Goal: Task Accomplishment & Management: Complete application form

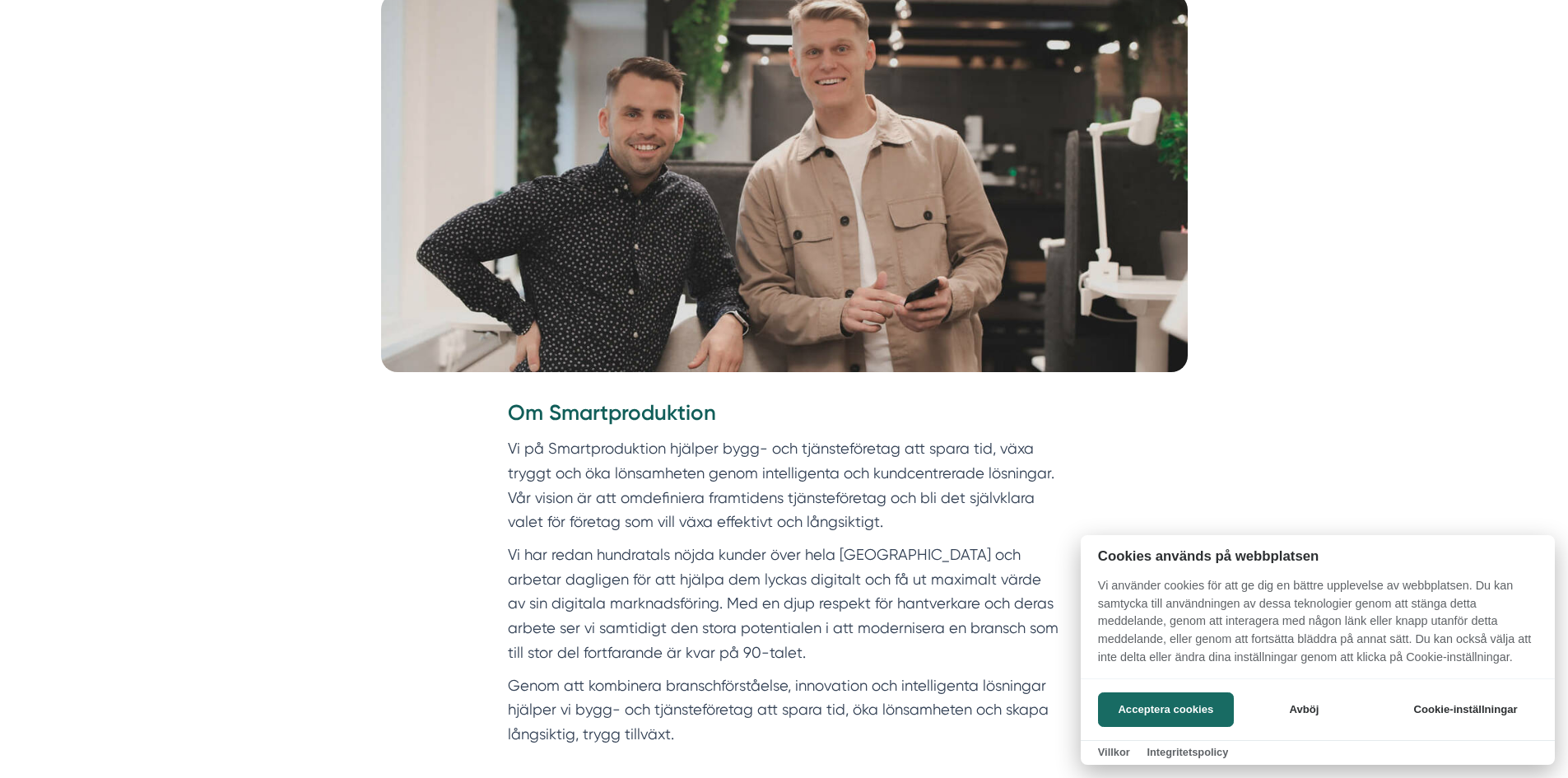
scroll to position [494, 0]
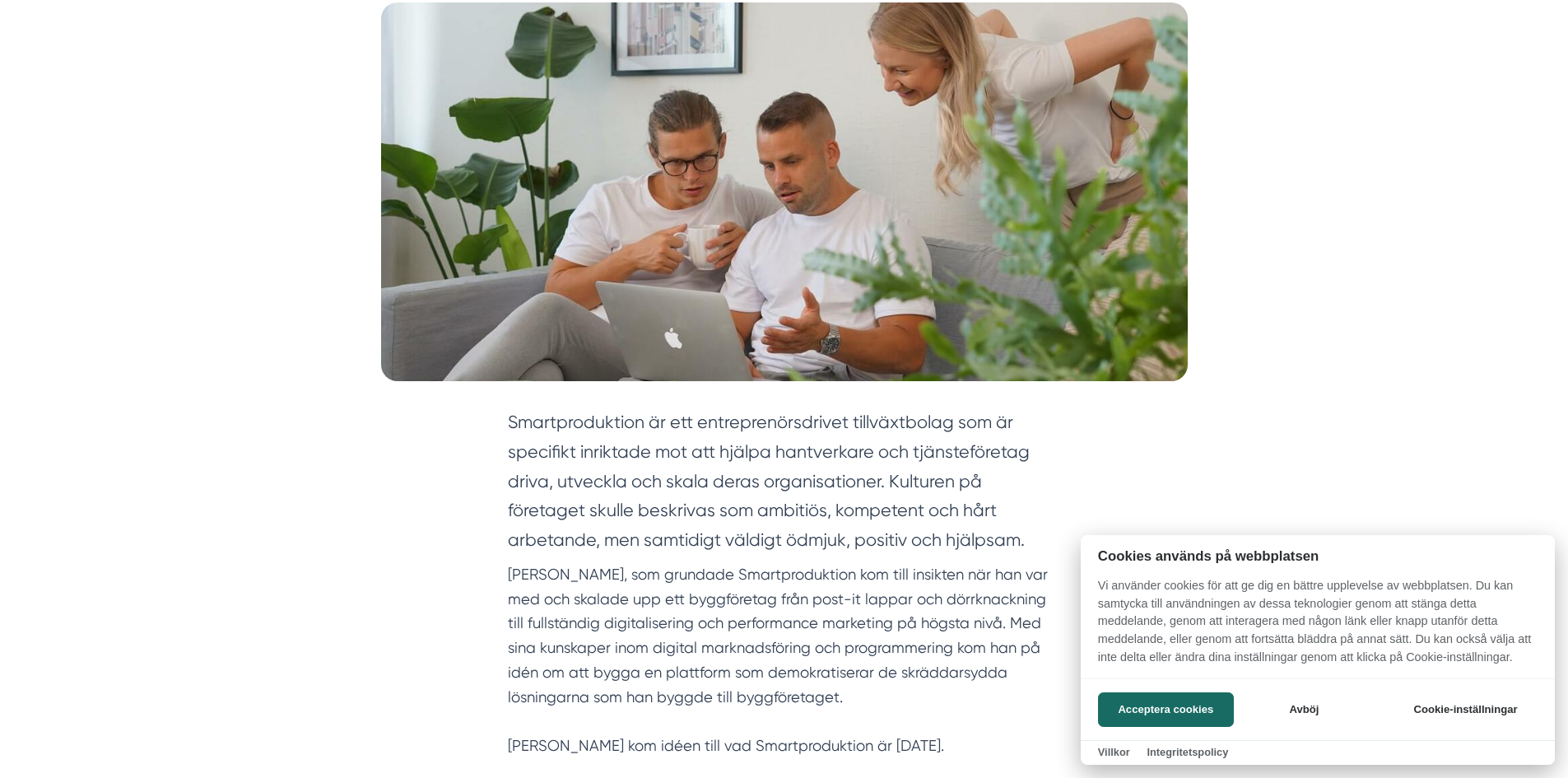
scroll to position [329, 0]
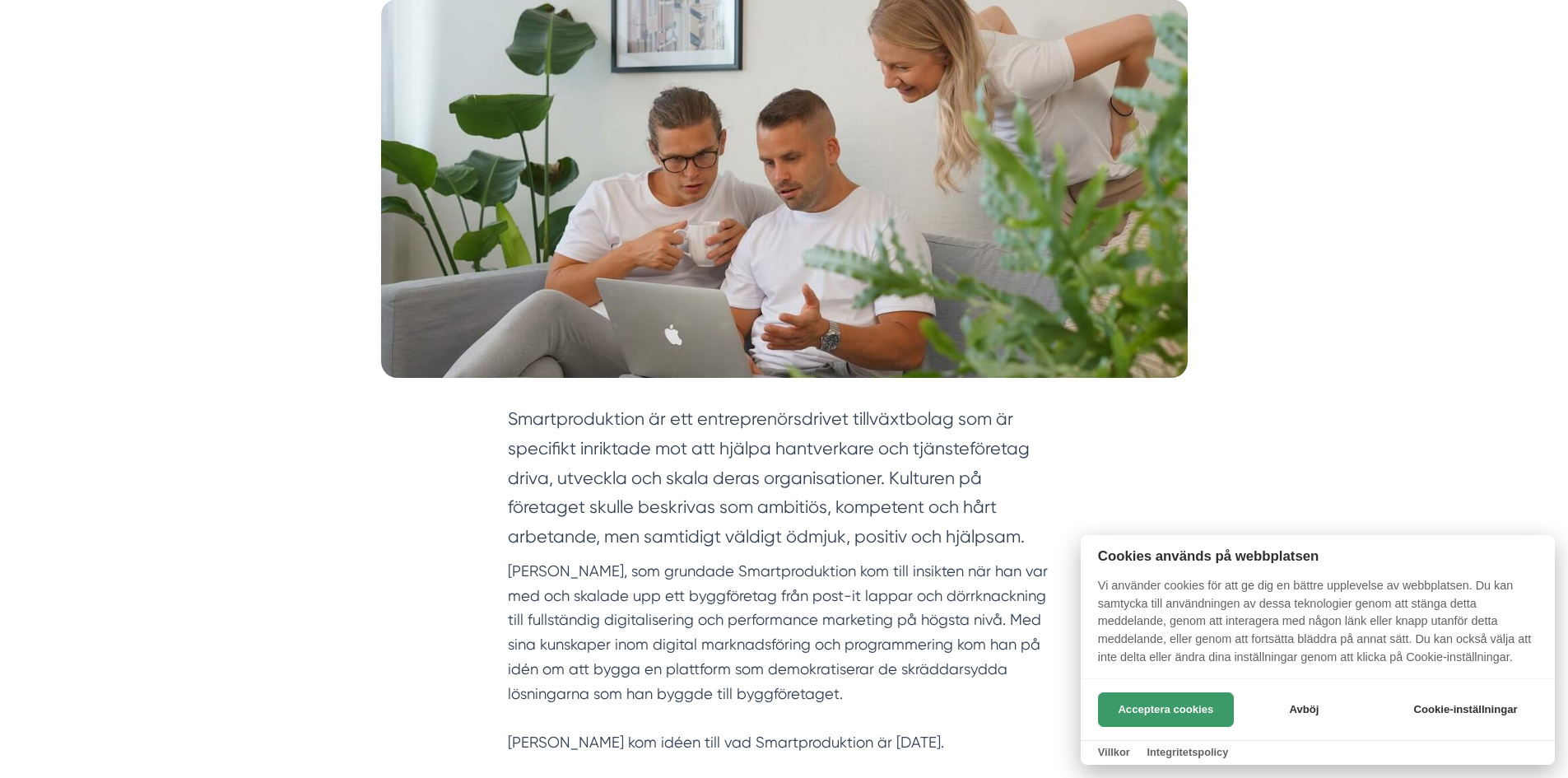
click at [1174, 709] on button "Acceptera cookies" at bounding box center [1165, 709] width 136 height 34
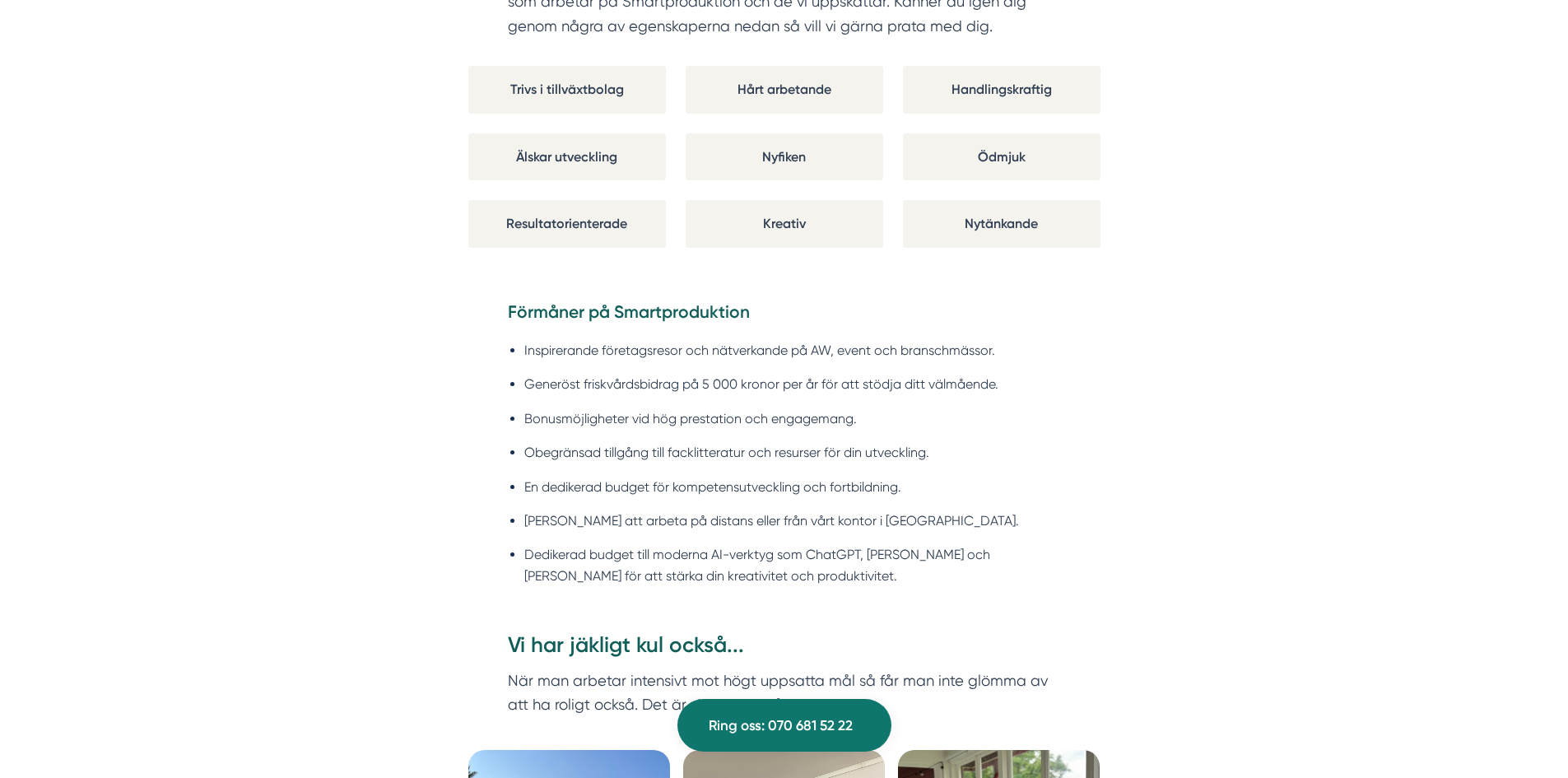
scroll to position [1481, 0]
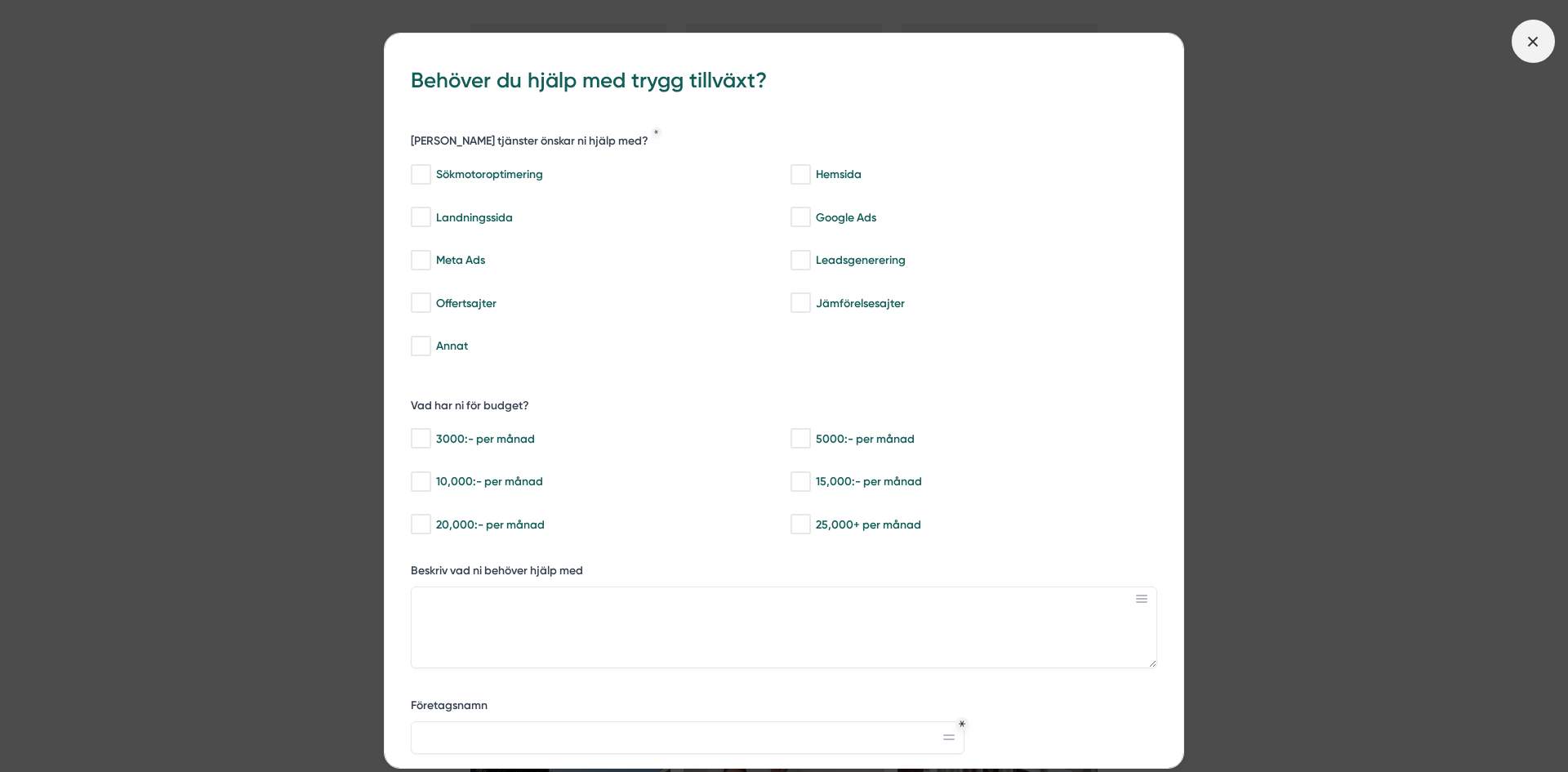
click at [1533, 46] on icon at bounding box center [1533, 41] width 18 height 18
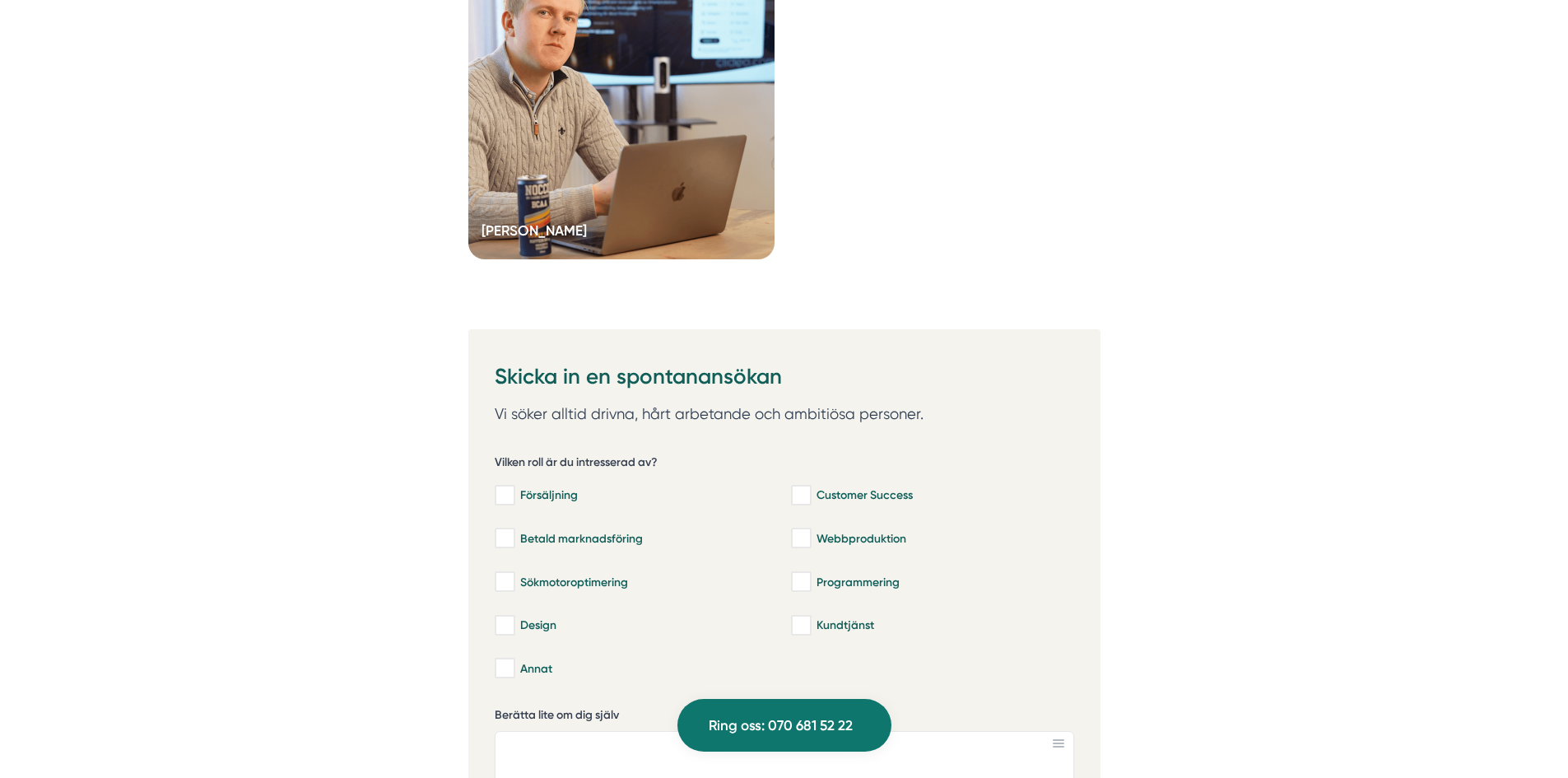
scroll to position [5266, 0]
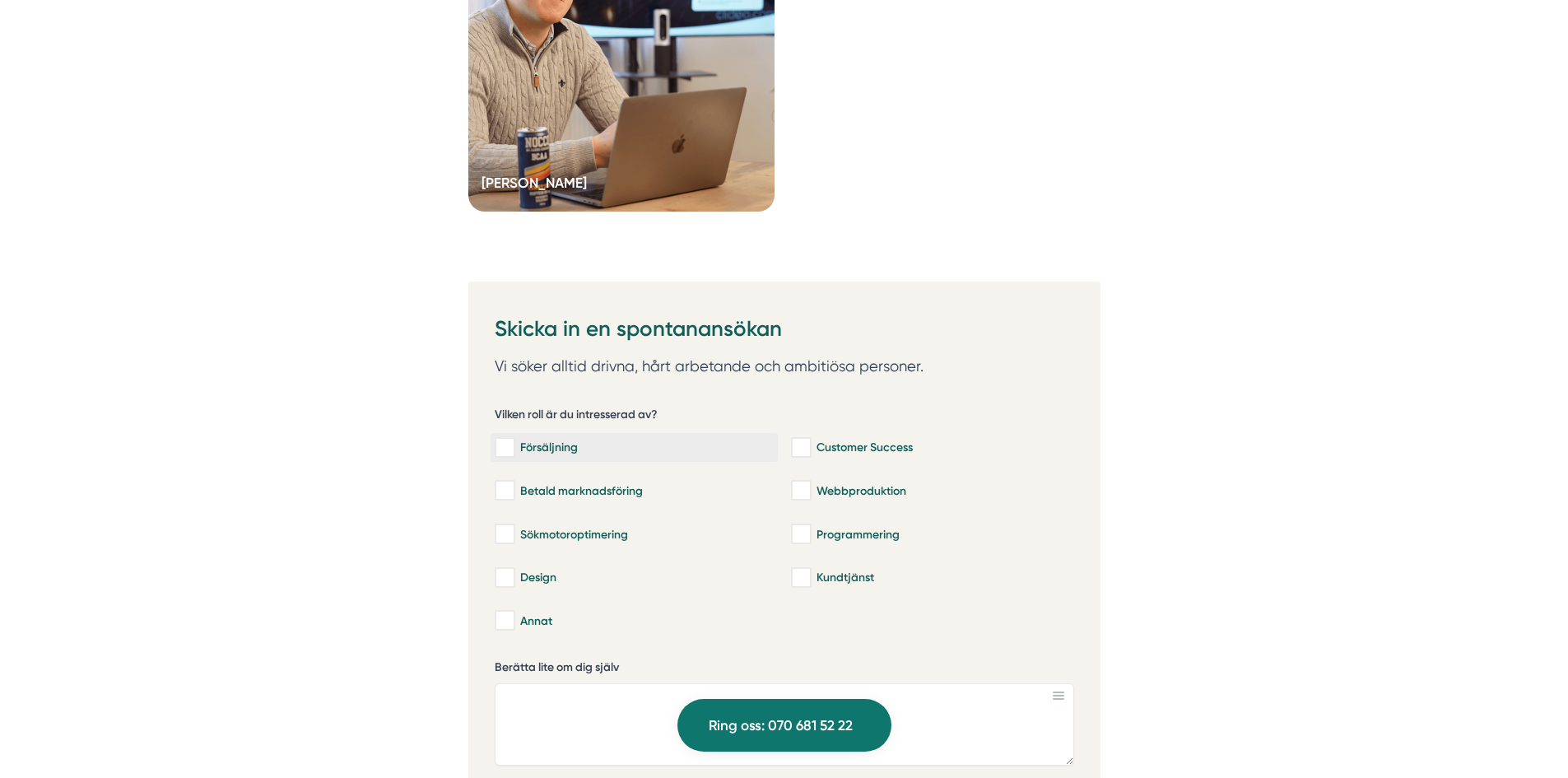
click at [505, 453] on input "Försäljning" at bounding box center [504, 448] width 19 height 16
checkbox input "true"
click at [805, 445] on input "Customer Success" at bounding box center [800, 448] width 19 height 16
checkbox input "true"
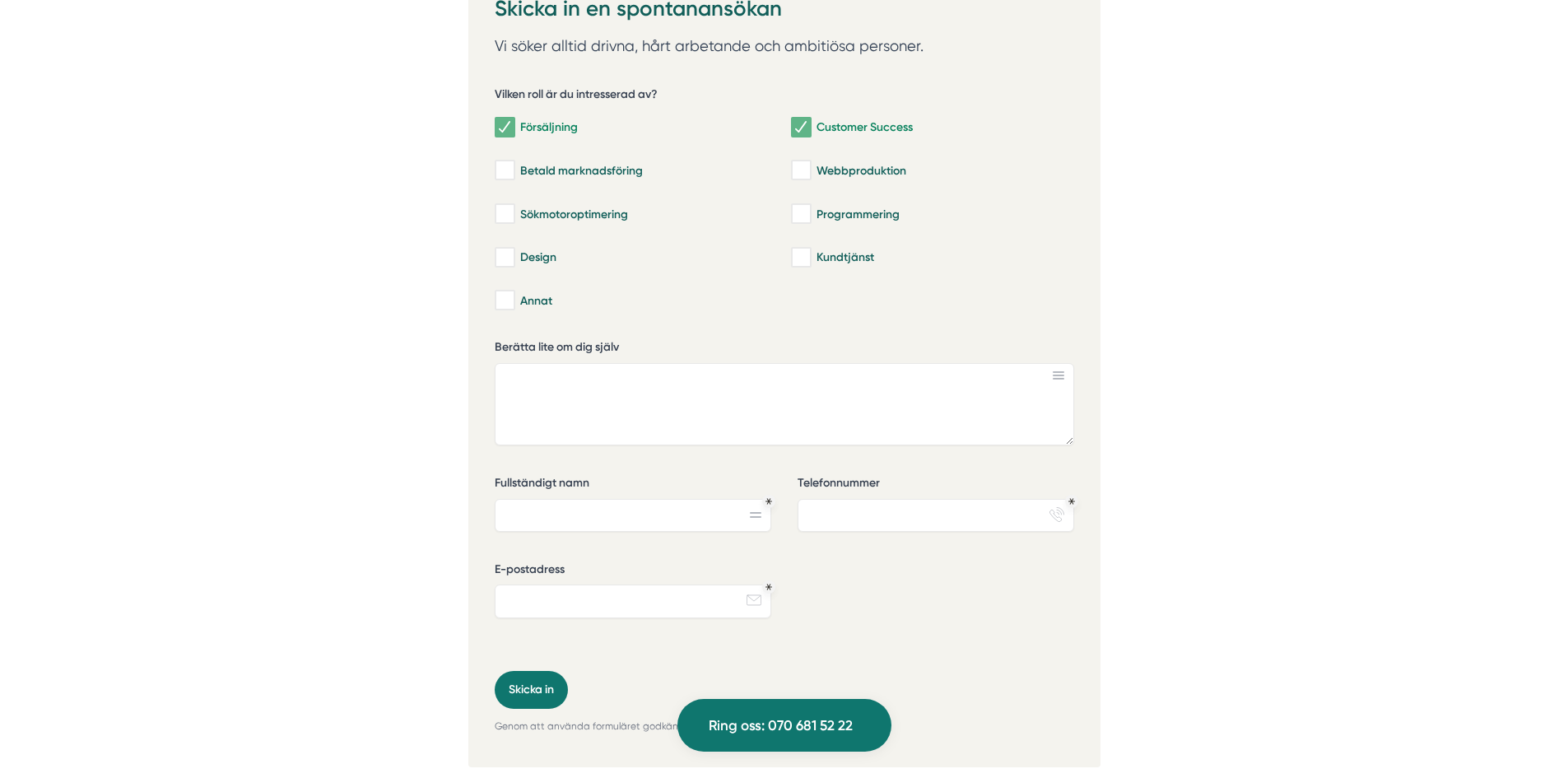
scroll to position [5595, 0]
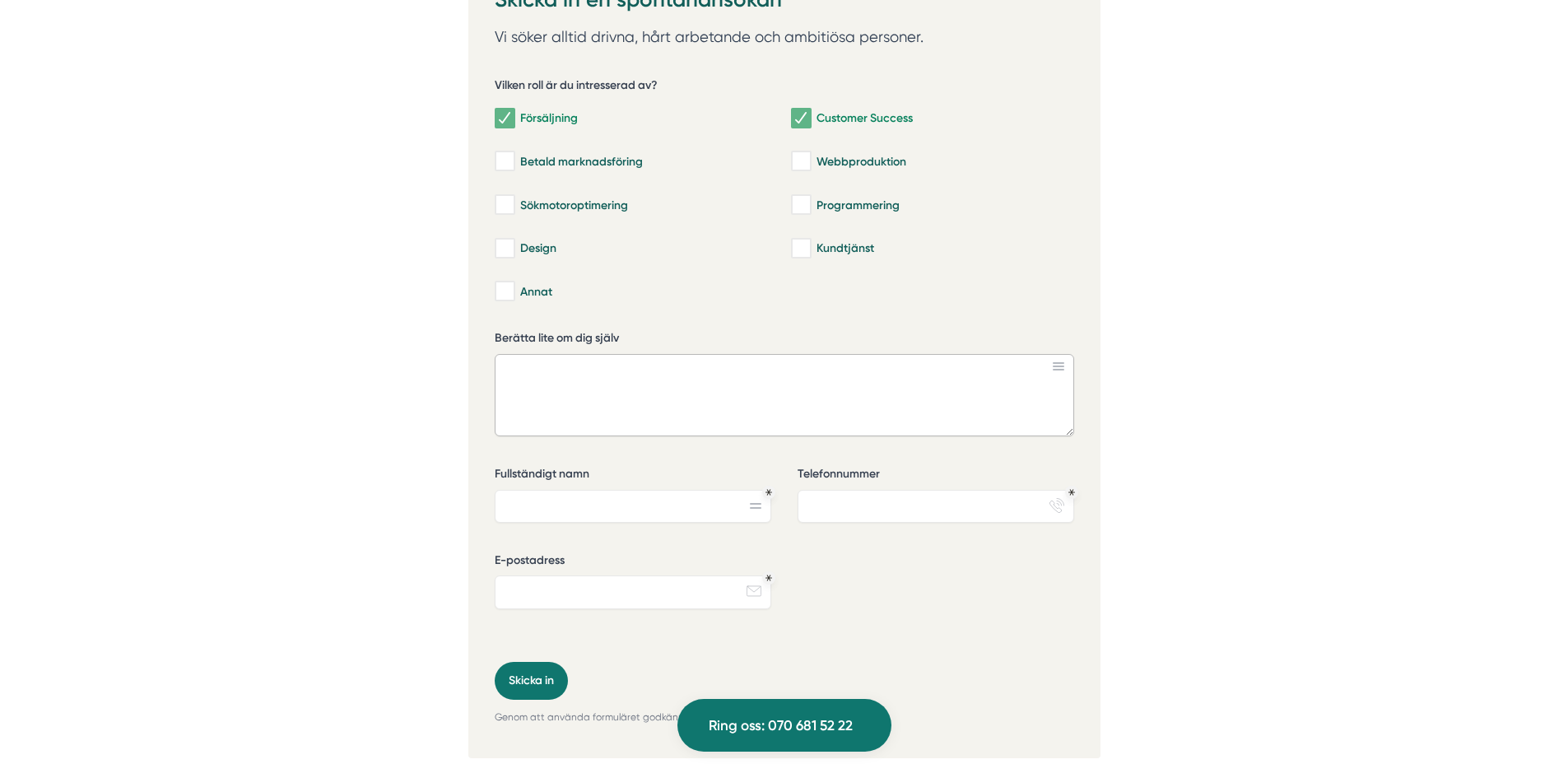
click at [555, 374] on textarea "Berätta lite om dig själv" at bounding box center [784, 394] width 579 height 82
paste textarea "Jag tror att jag skulle passa väldigt bra i denna roll då jag har en stark förs…"
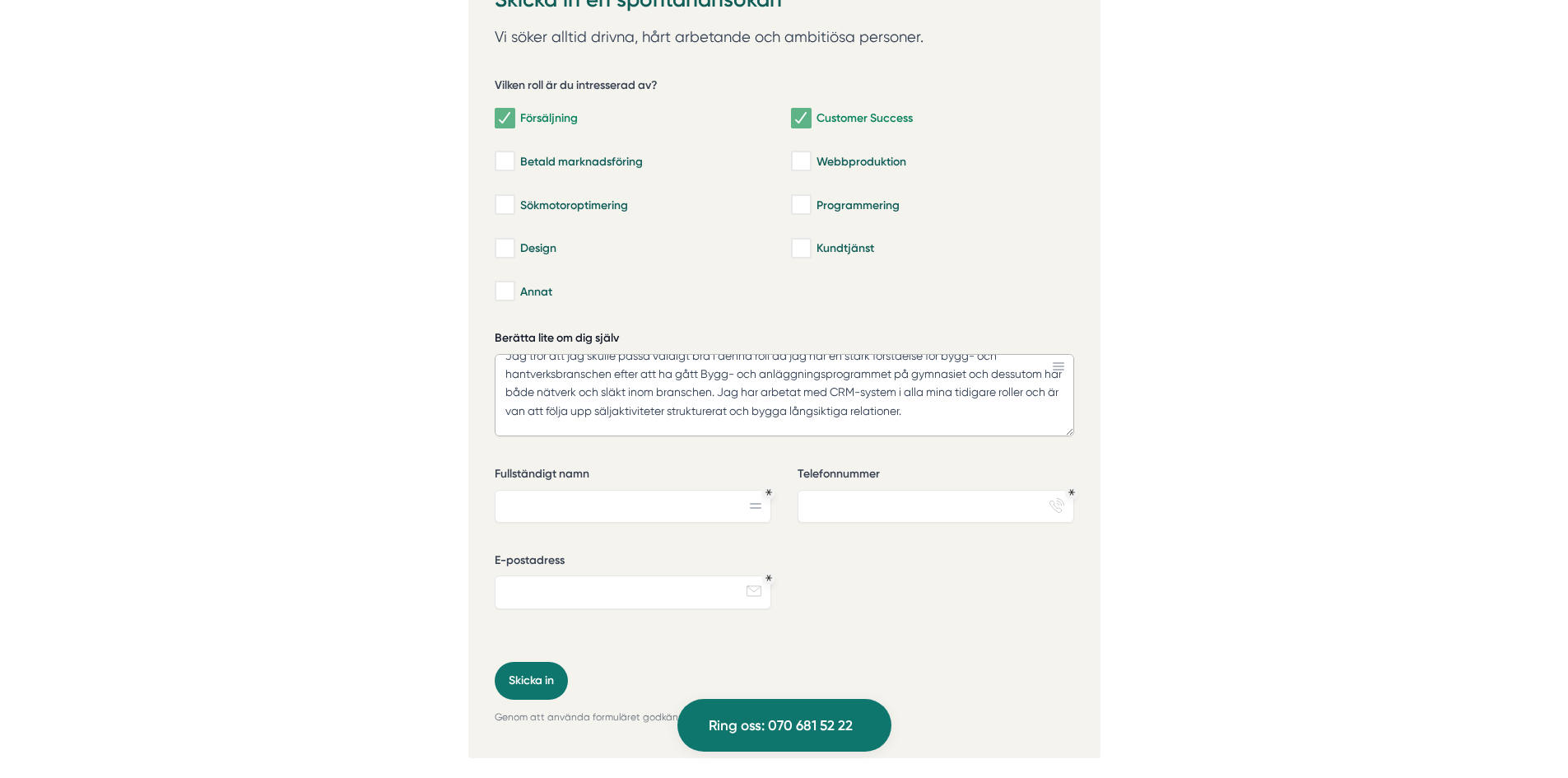
scroll to position [0, 0]
drag, startPoint x: 980, startPoint y: 424, endPoint x: 474, endPoint y: 326, distance: 515.4
click at [474, 326] on div "42d23b57-6510-4697-a273-085501581be7 Skicka in en spontanansökan Vi söker allti…" at bounding box center [784, 355] width 632 height 805
click at [503, 390] on textarea "Som person är jag en glad och tävlingsinriktad kille som gillar att utmana mig …" at bounding box center [784, 394] width 579 height 82
type textarea "Som person är jag en glad och tävlingsinriktad kille som gillar att utmana mig …"
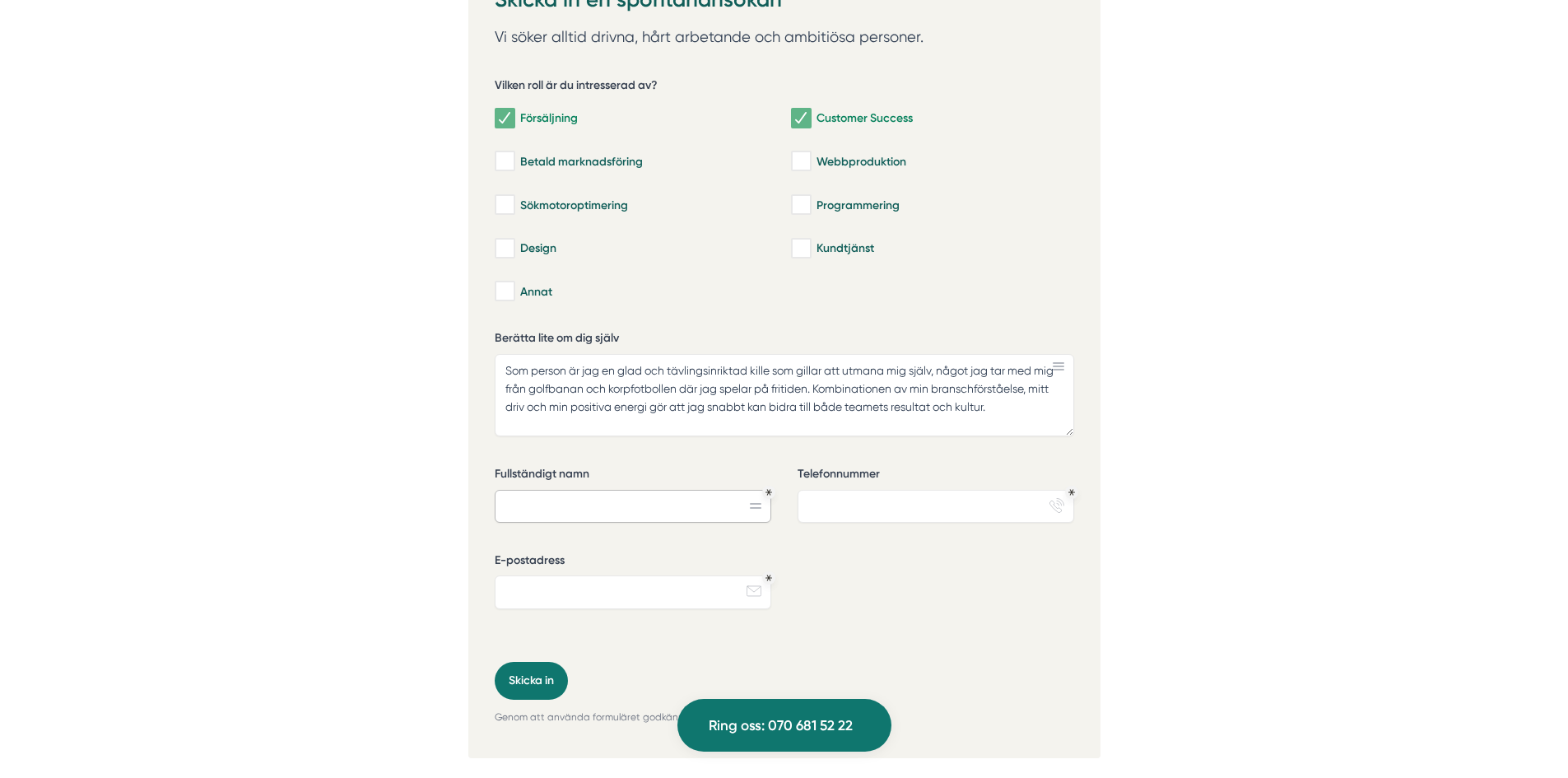
click at [571, 501] on input "Fullständigt namn" at bounding box center [633, 506] width 277 height 33
type input "Patrick Elfver"
type input "0739868309"
type input "elfverp@gmail.com"
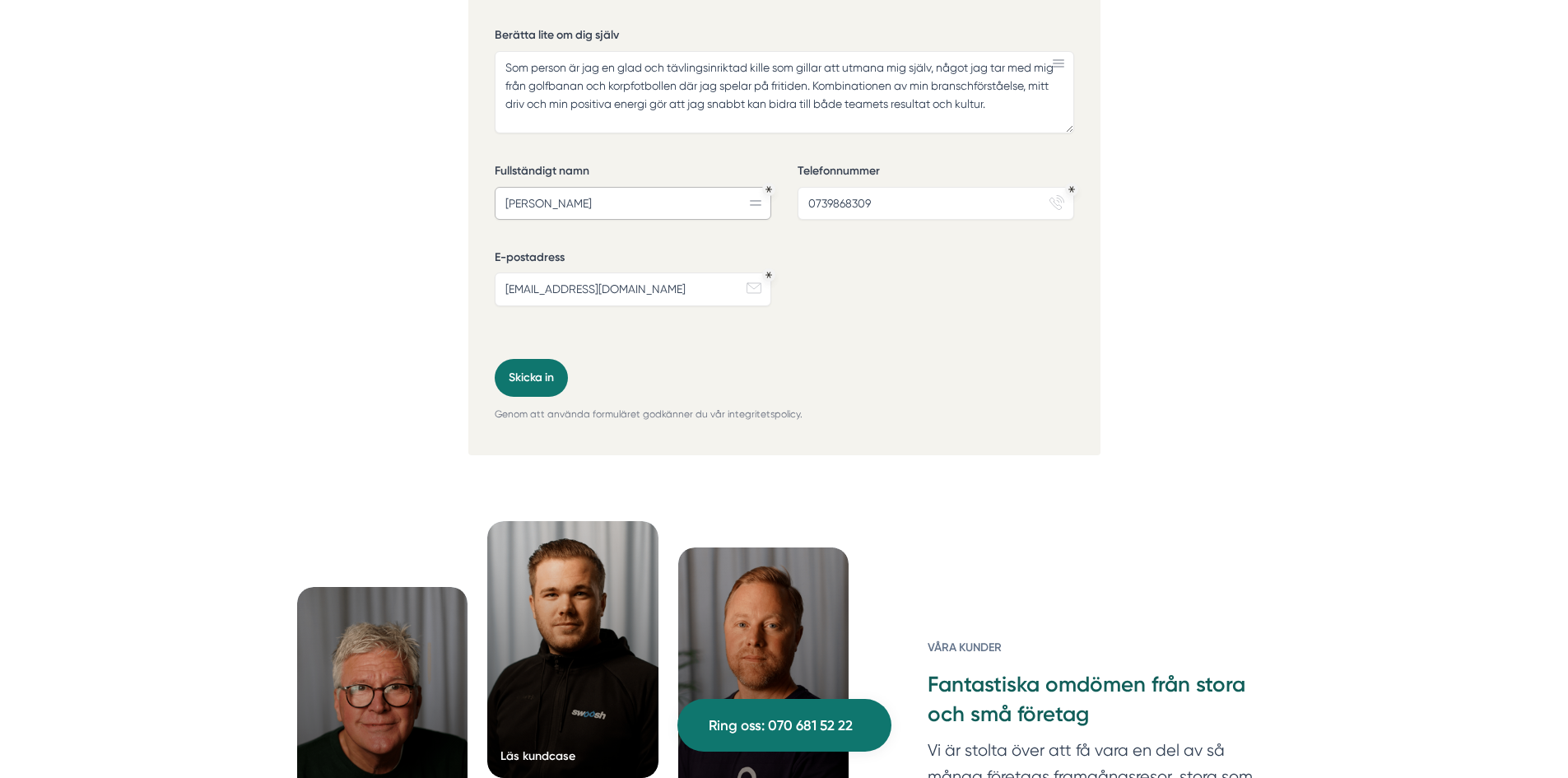
scroll to position [5925, 0]
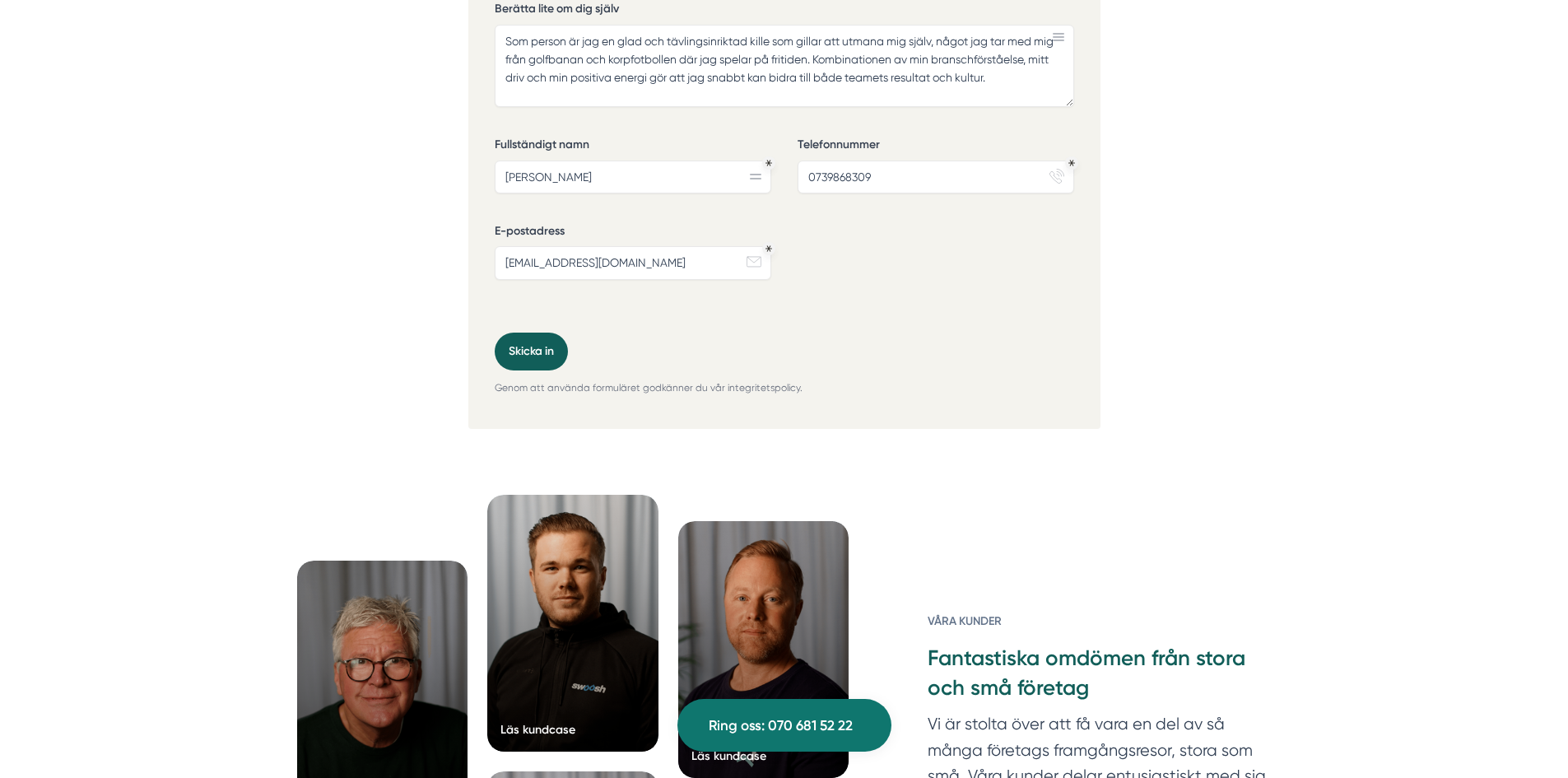
click at [541, 350] on button "Skicka in" at bounding box center [531, 351] width 73 height 38
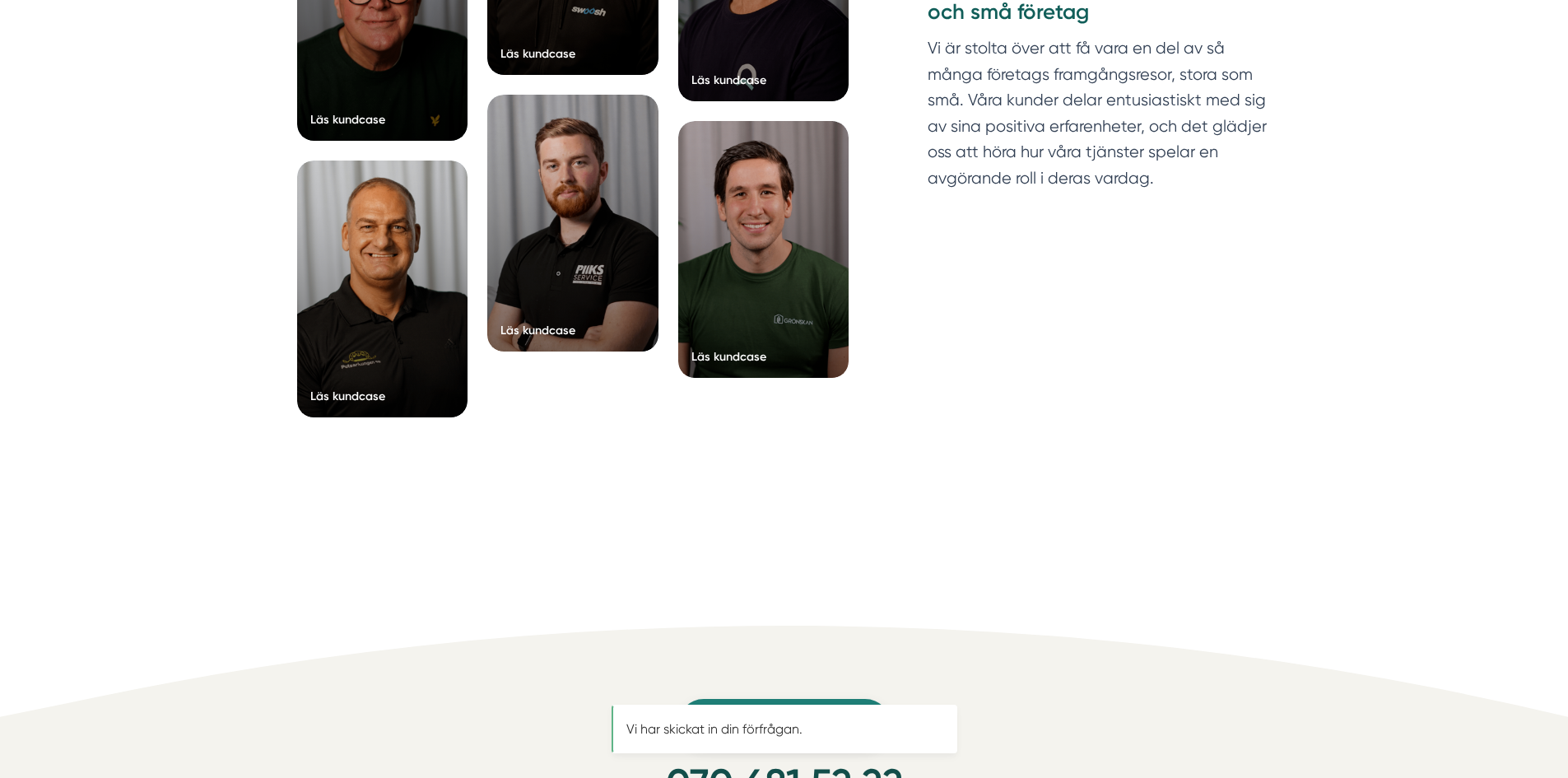
scroll to position [0, 0]
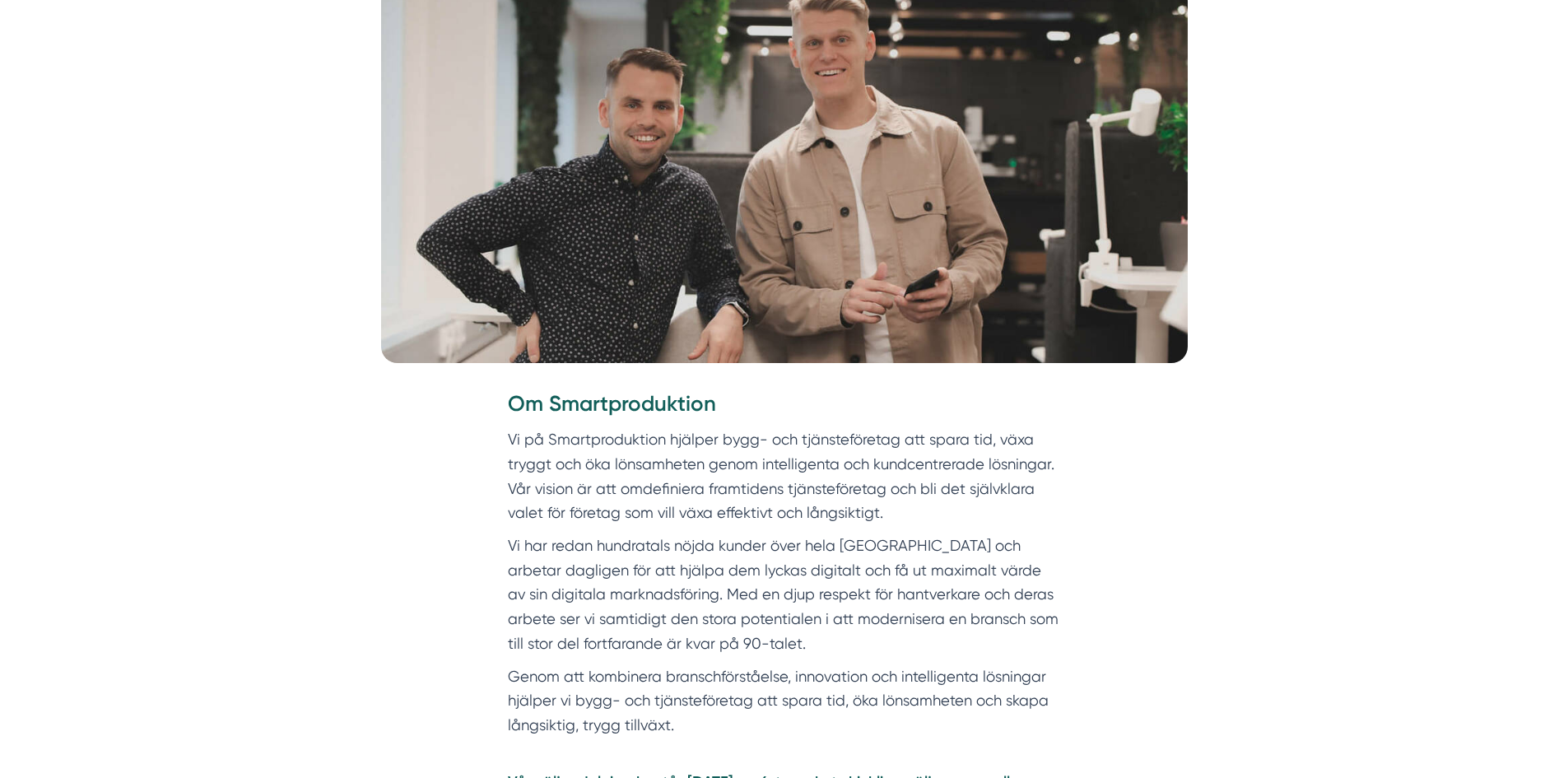
scroll to position [608, 0]
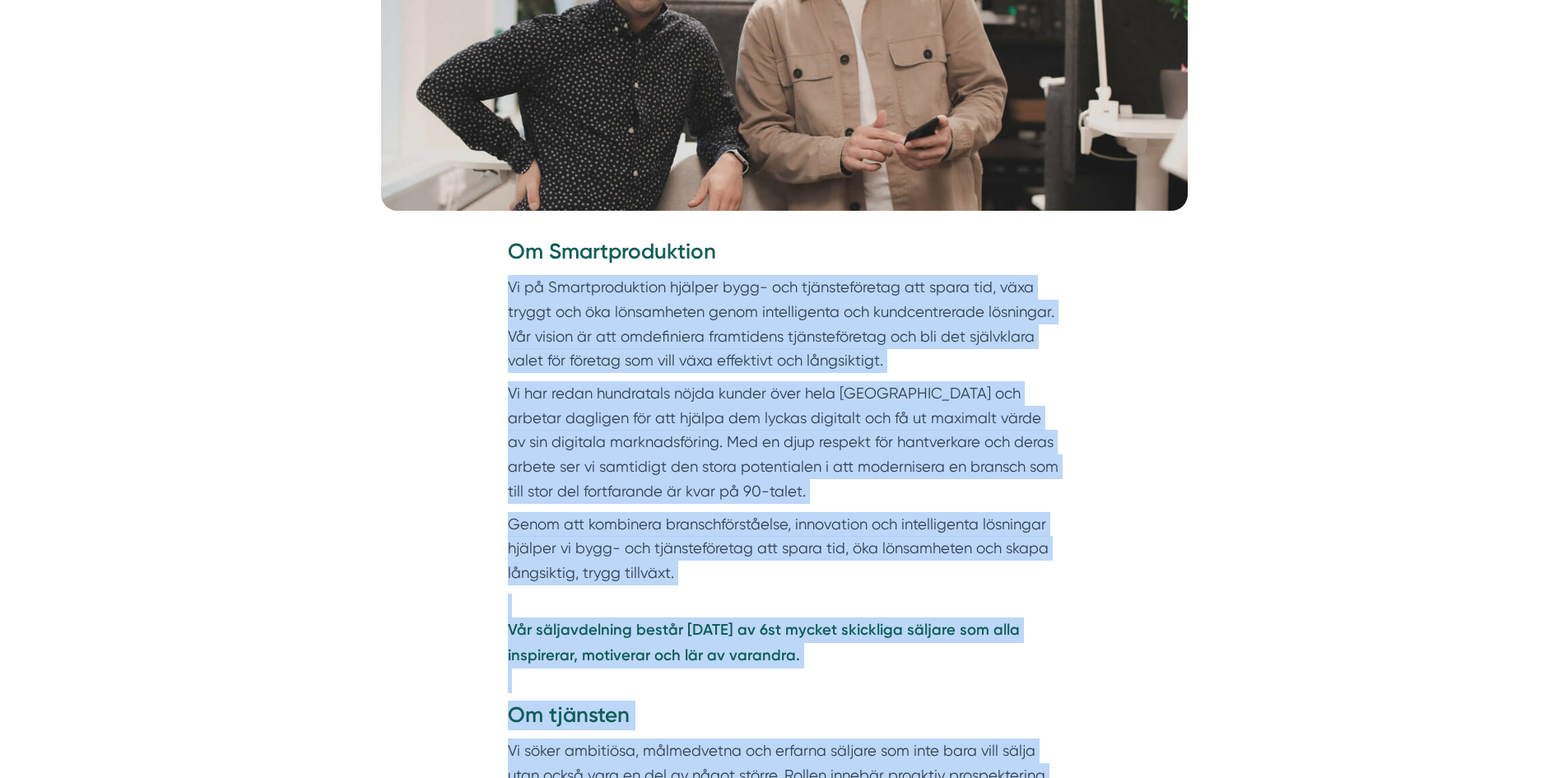
drag, startPoint x: 618, startPoint y: 295, endPoint x: 499, endPoint y: 264, distance: 123.0
copy div "Vi på Smartproduktion hjälper bygg- och tjänsteföretag att spara tid, växa tryg…"
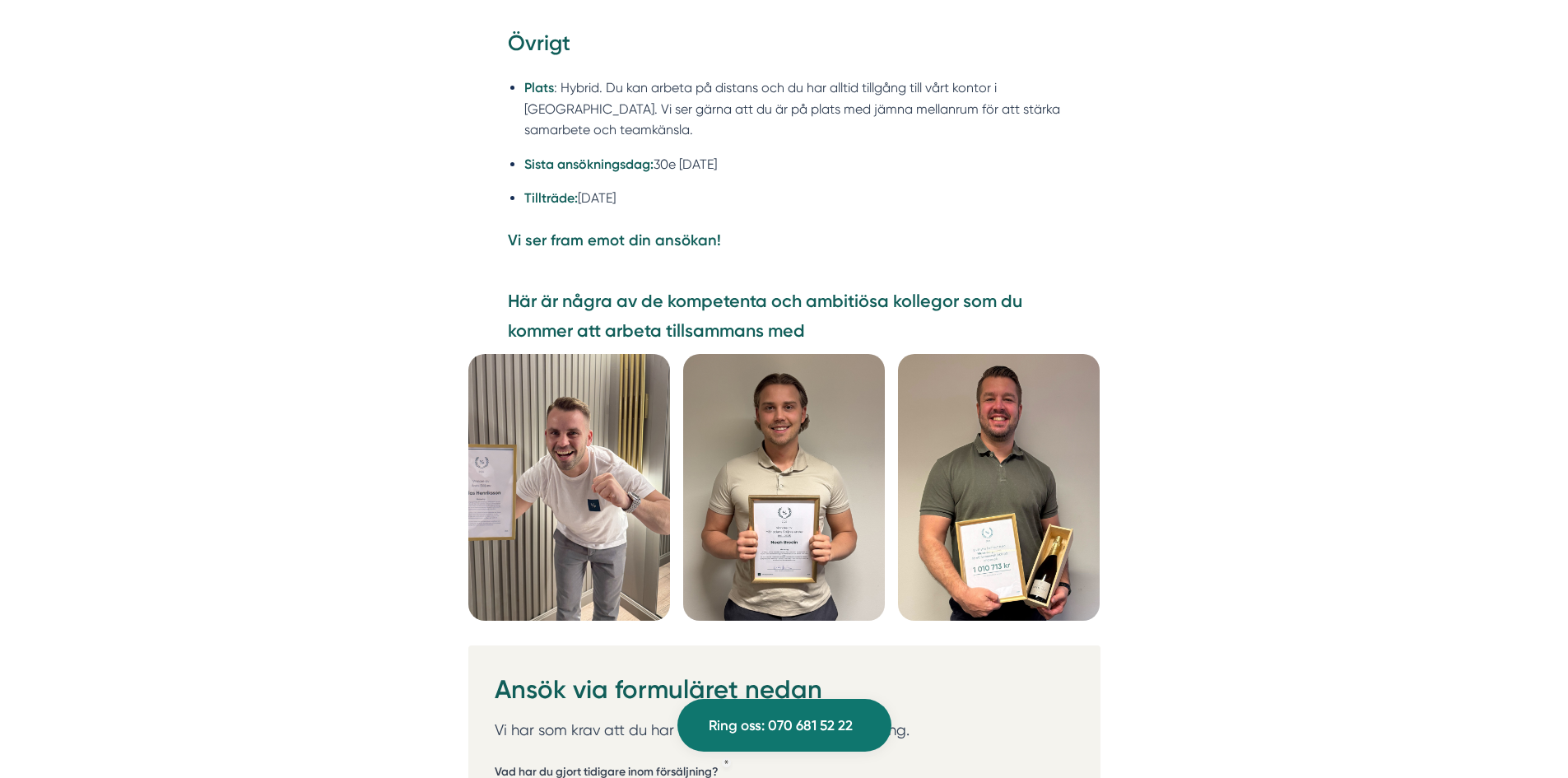
scroll to position [4475, 0]
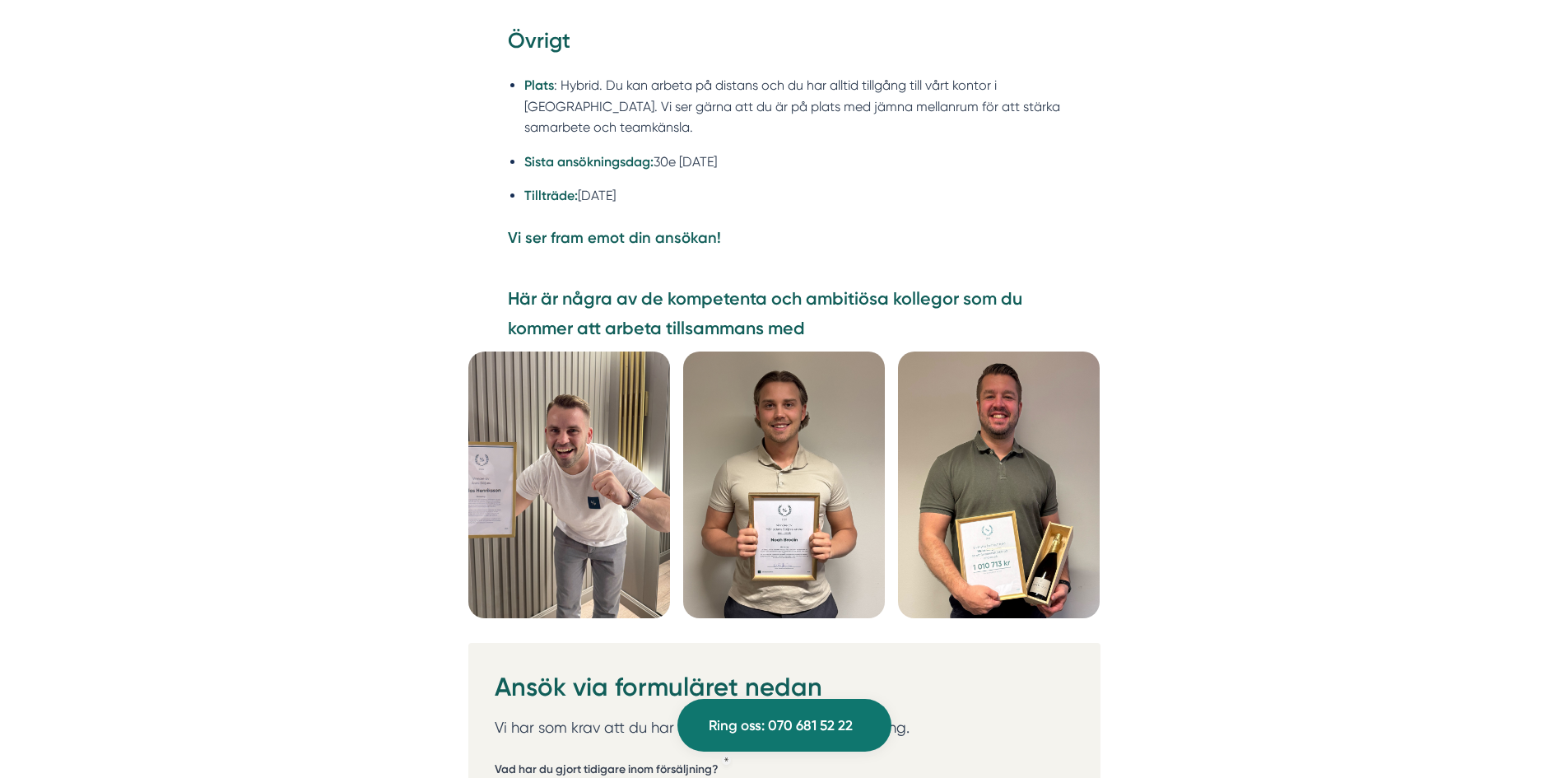
click at [787, 371] on img at bounding box center [784, 484] width 202 height 267
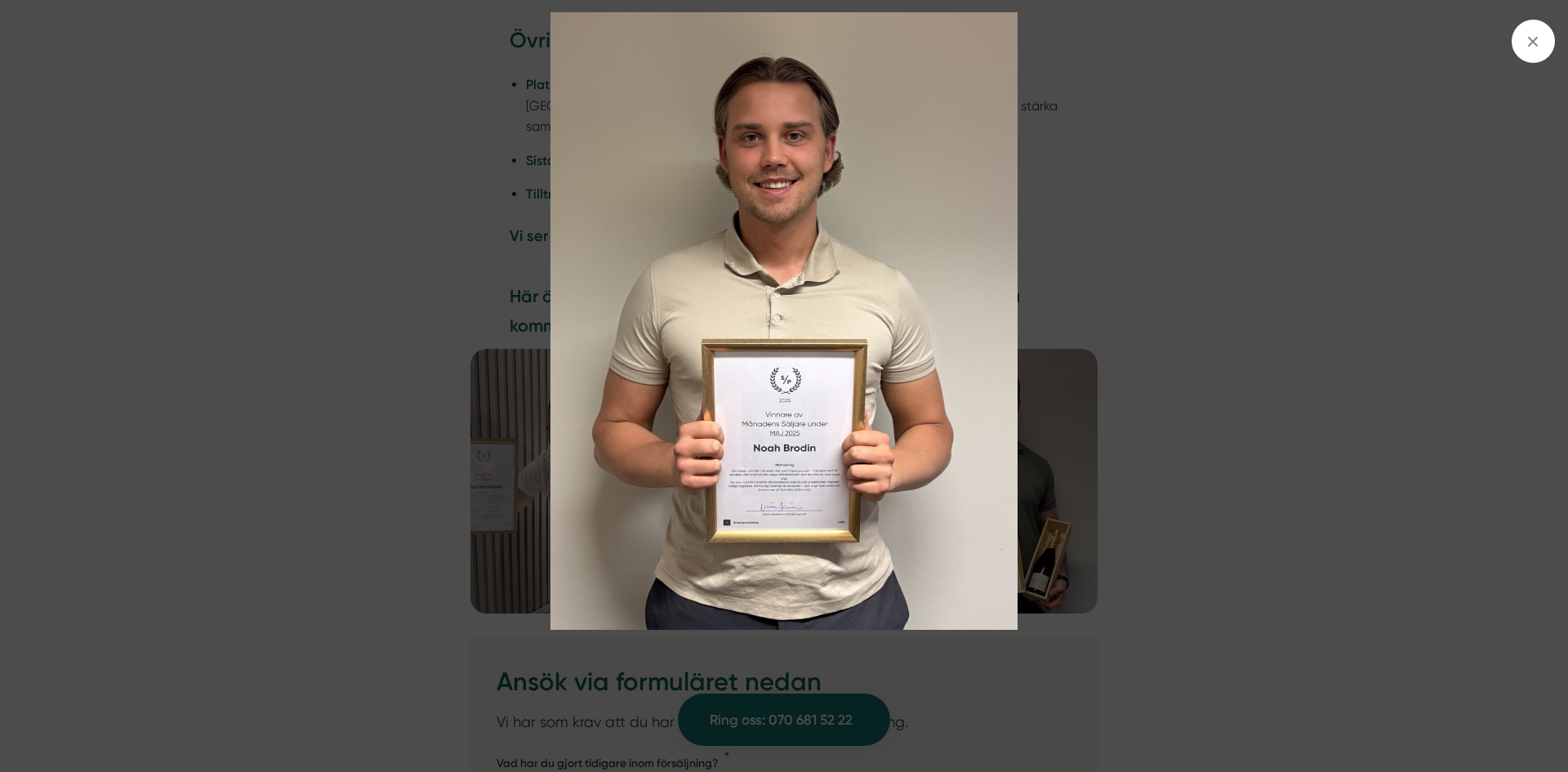
click at [1127, 276] on img at bounding box center [784, 321] width 1176 height 618
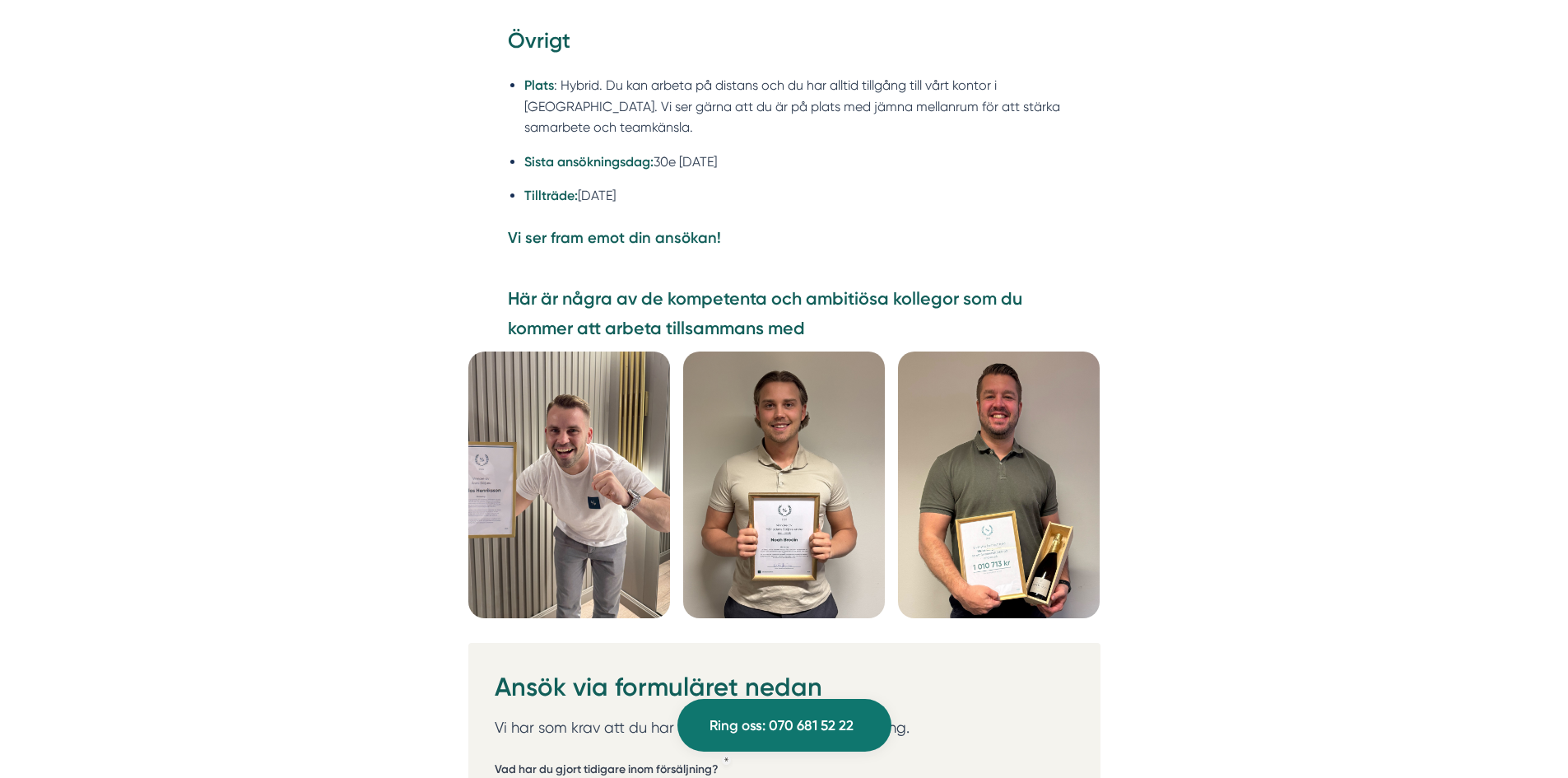
click at [613, 371] on img at bounding box center [569, 484] width 202 height 267
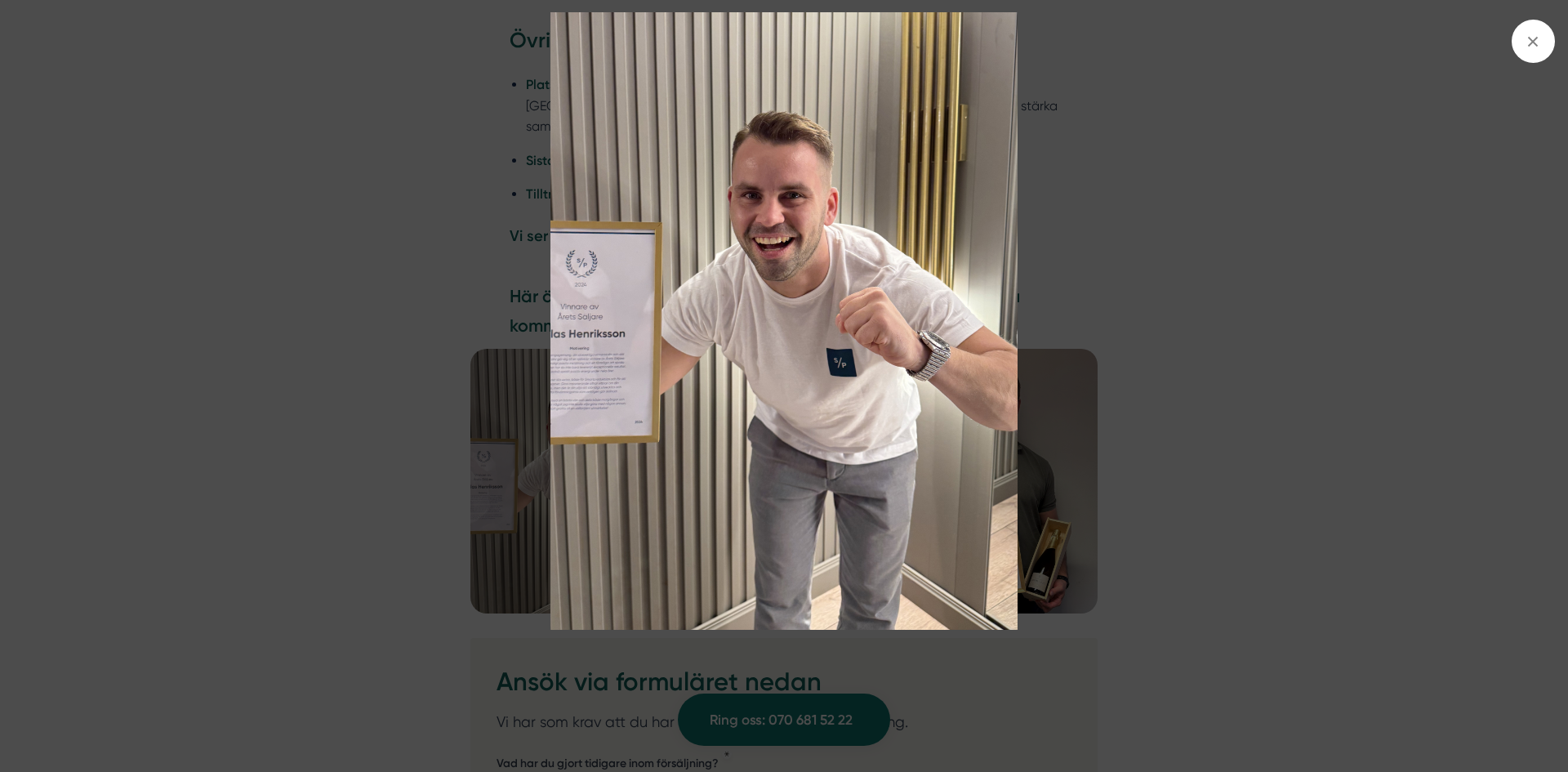
click at [350, 358] on img at bounding box center [784, 321] width 1176 height 618
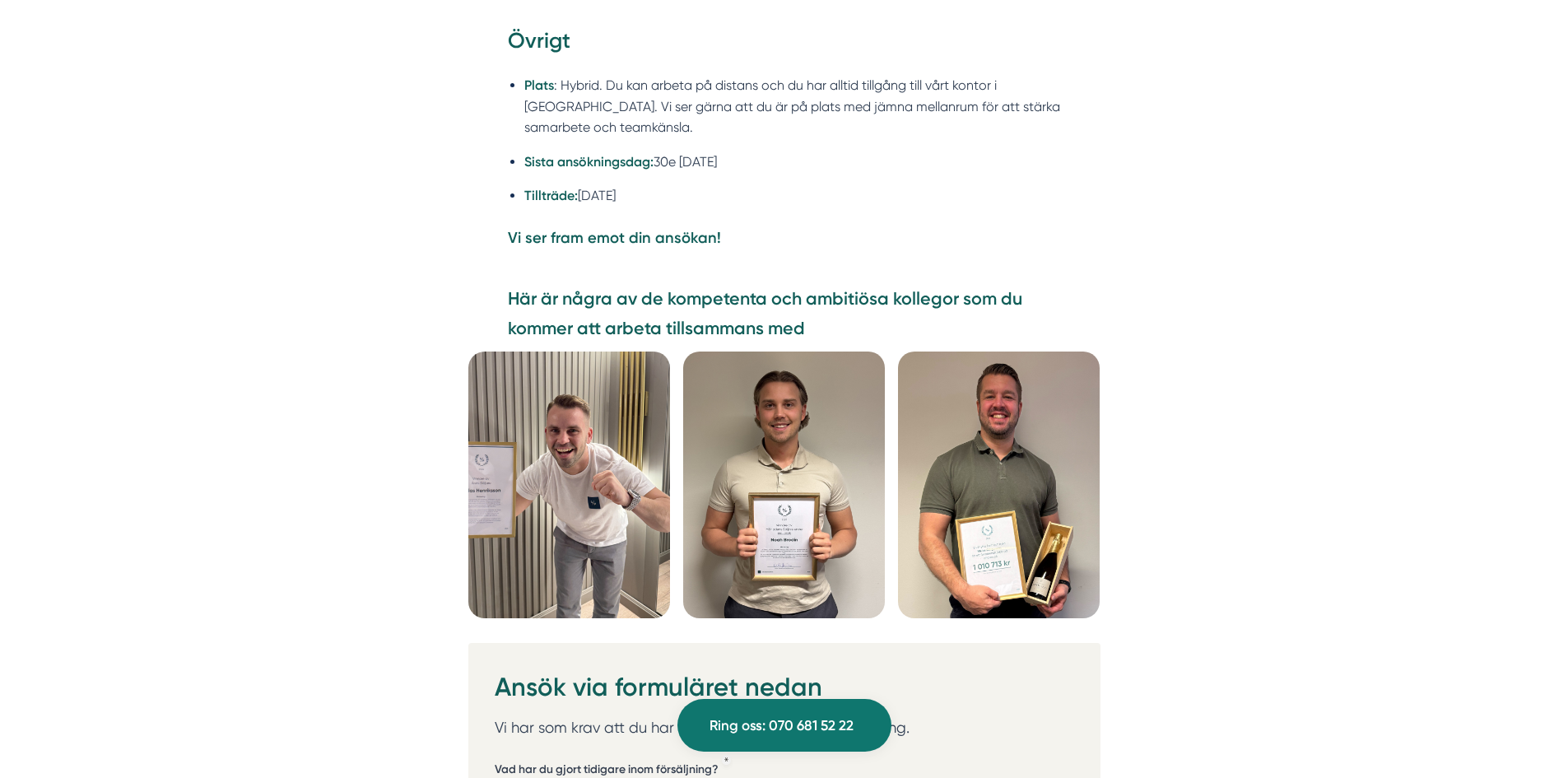
click at [942, 395] on img at bounding box center [998, 484] width 202 height 267
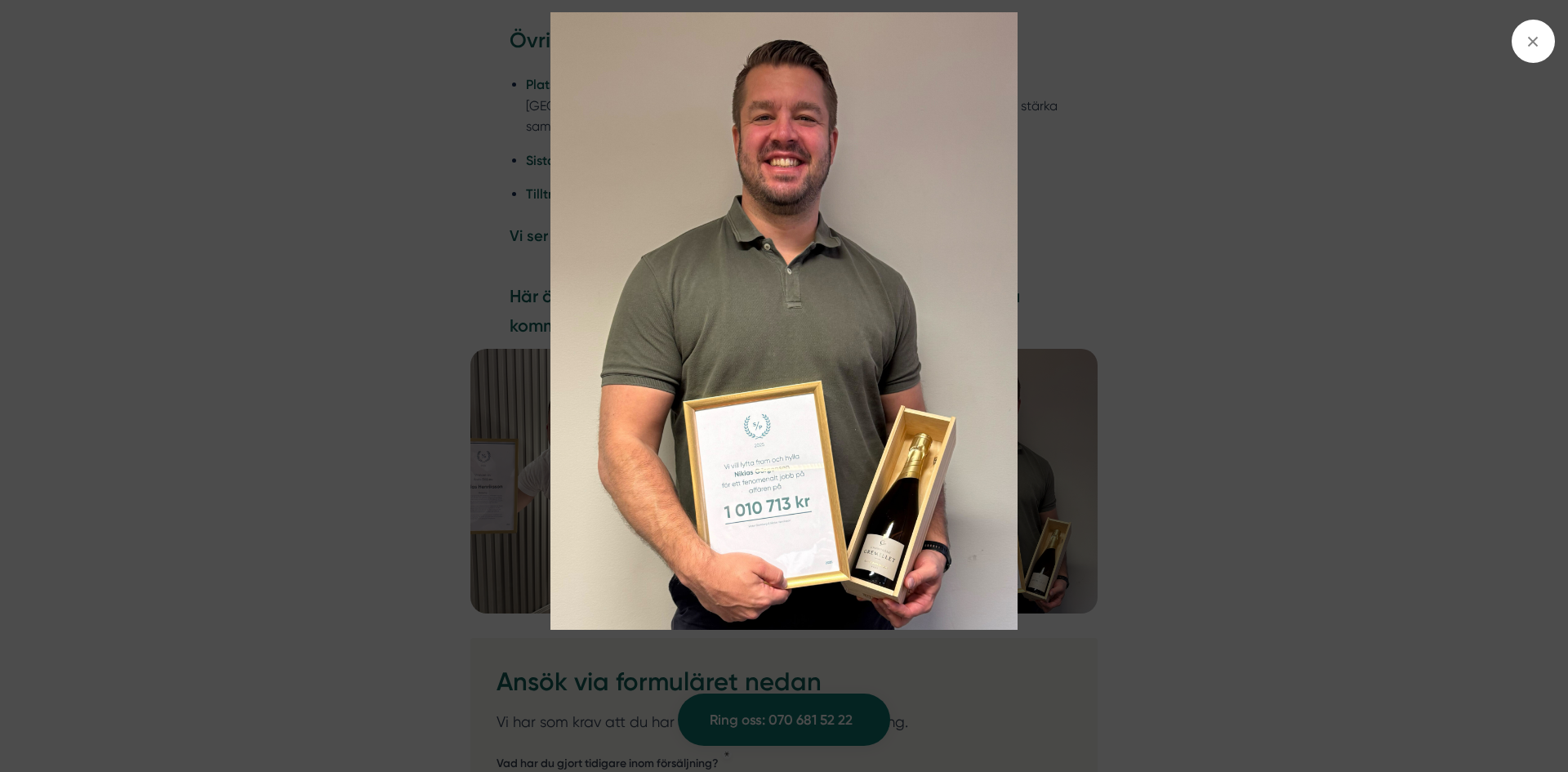
click at [1118, 405] on img at bounding box center [784, 321] width 1176 height 618
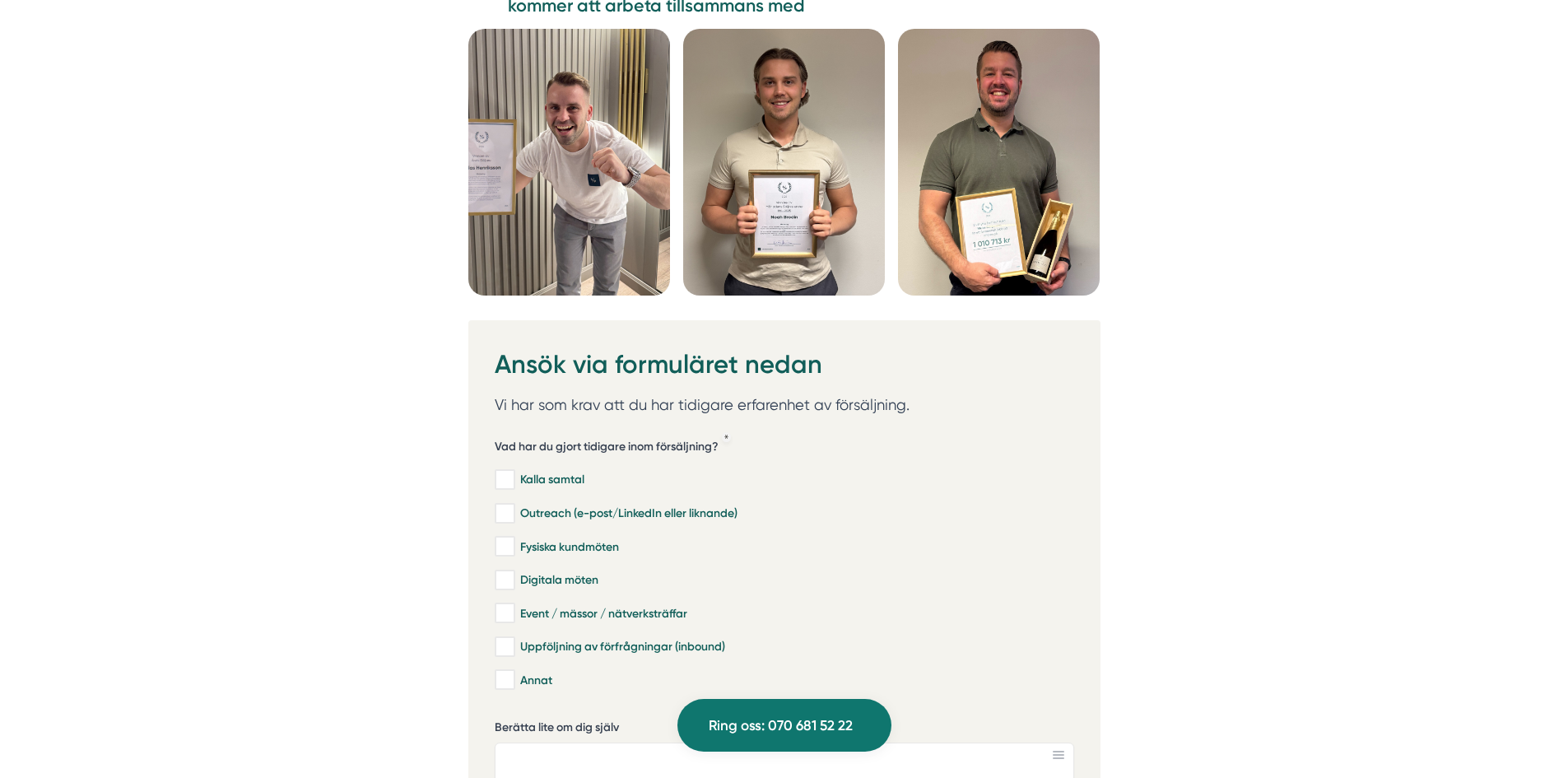
scroll to position [4805, 0]
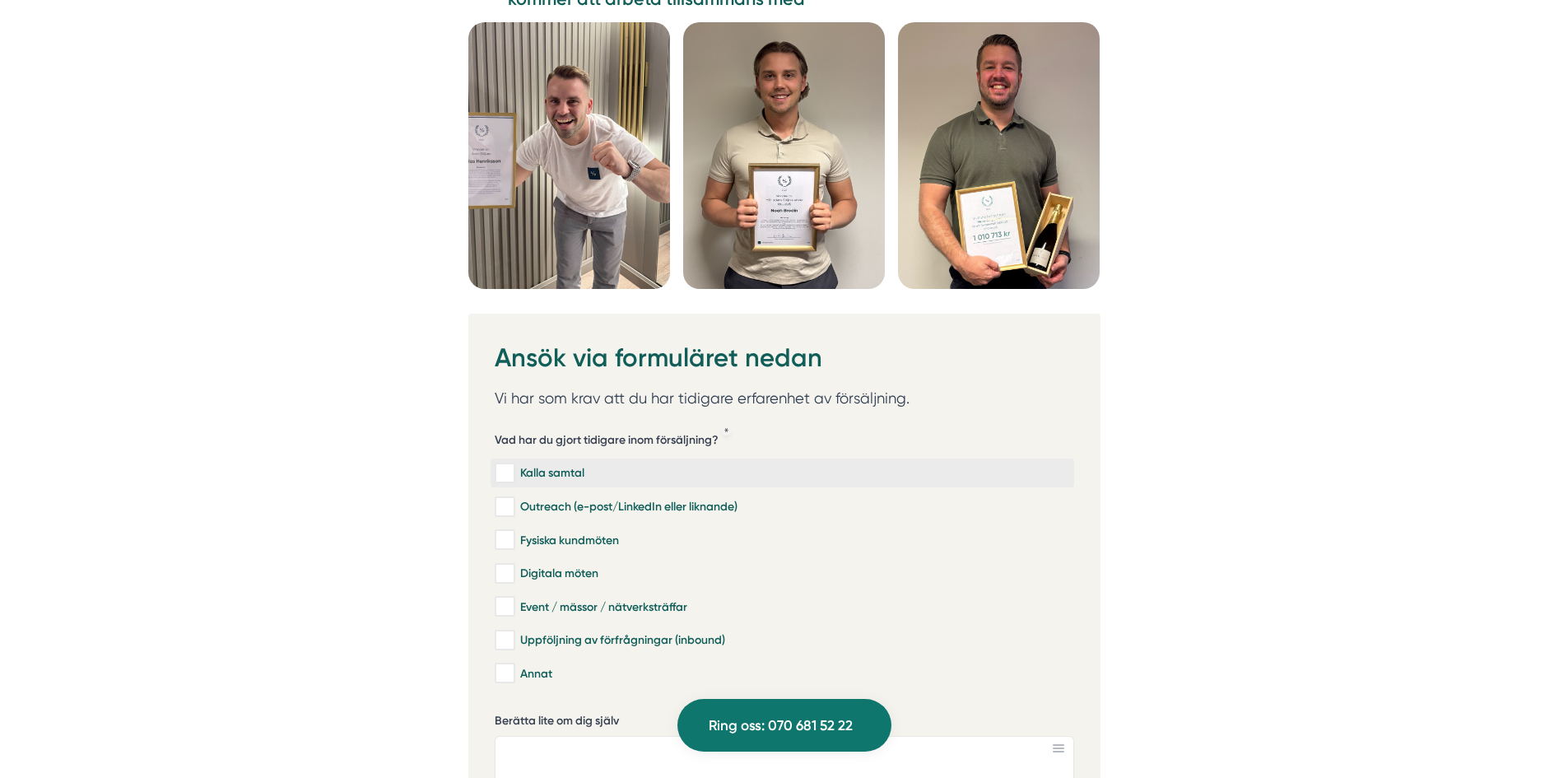
click at [508, 465] on input "Kalla samtal" at bounding box center [504, 473] width 19 height 16
checkbox input "true"
click at [508, 498] on input "Outreach (e-post/LinkedIn eller liknande)" at bounding box center [504, 507] width 19 height 16
checkbox input "true"
click at [508, 532] on input "Fysiska kundmöten" at bounding box center [504, 540] width 19 height 16
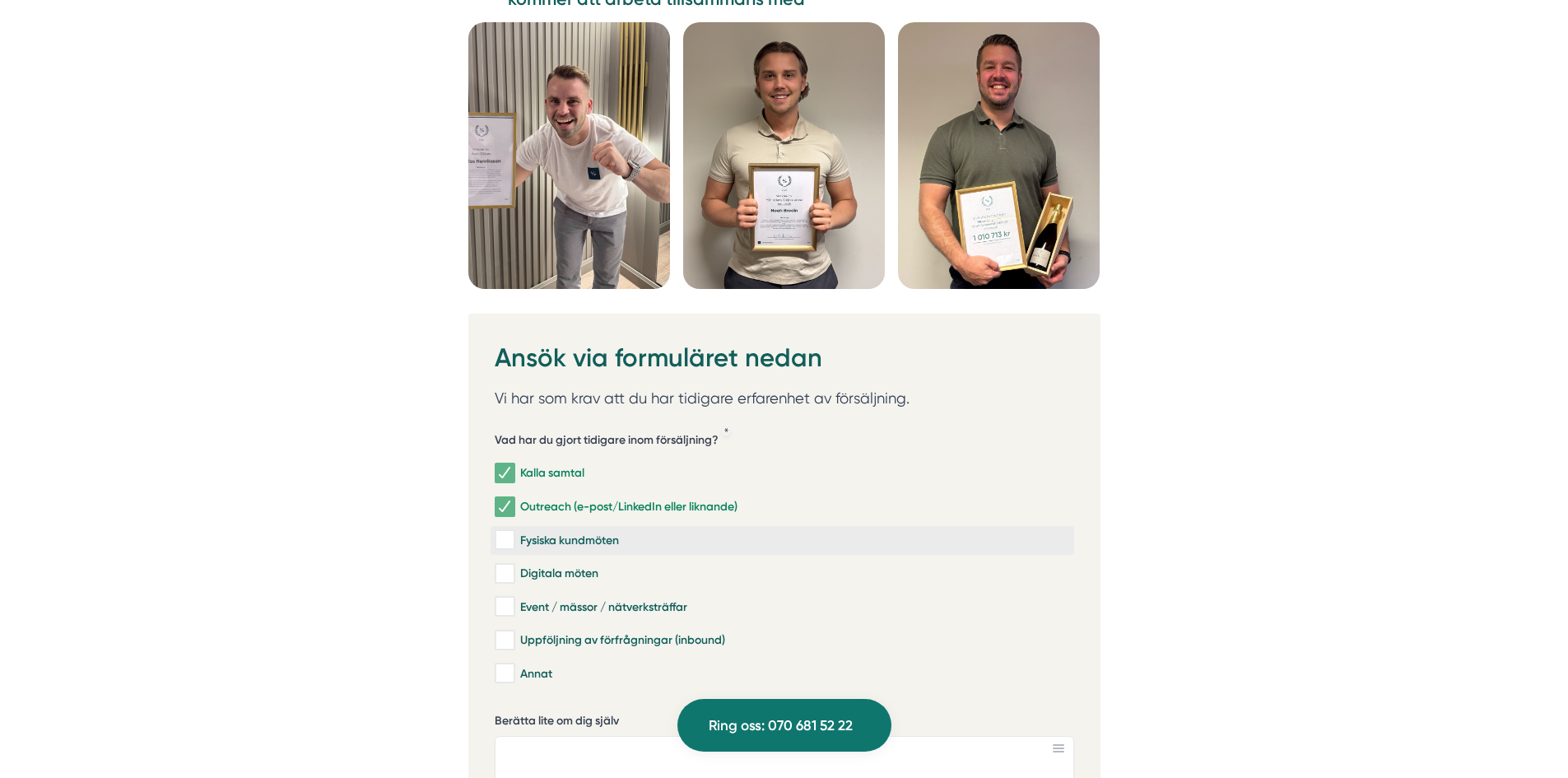
checkbox input "true"
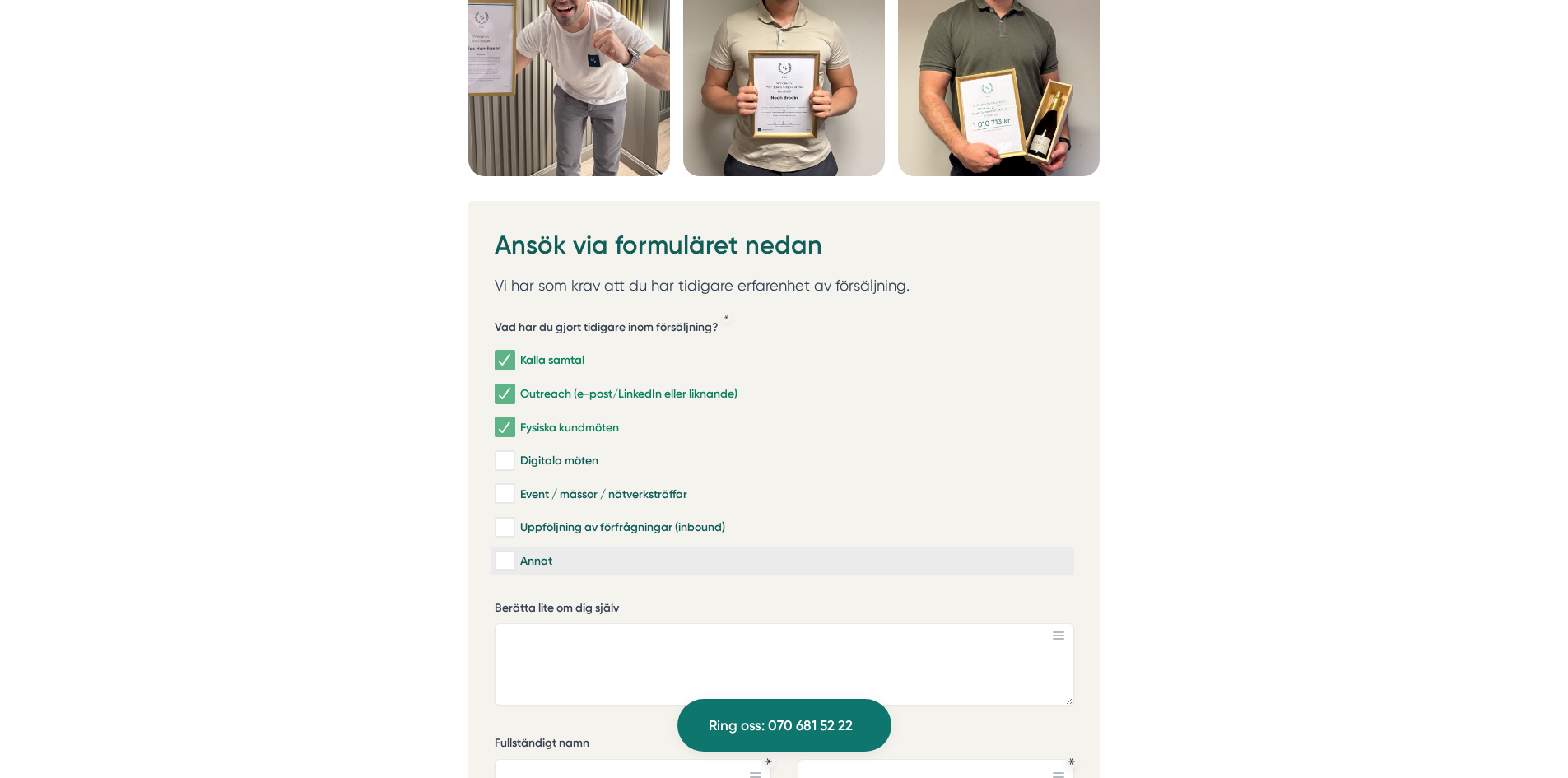
scroll to position [4969, 0]
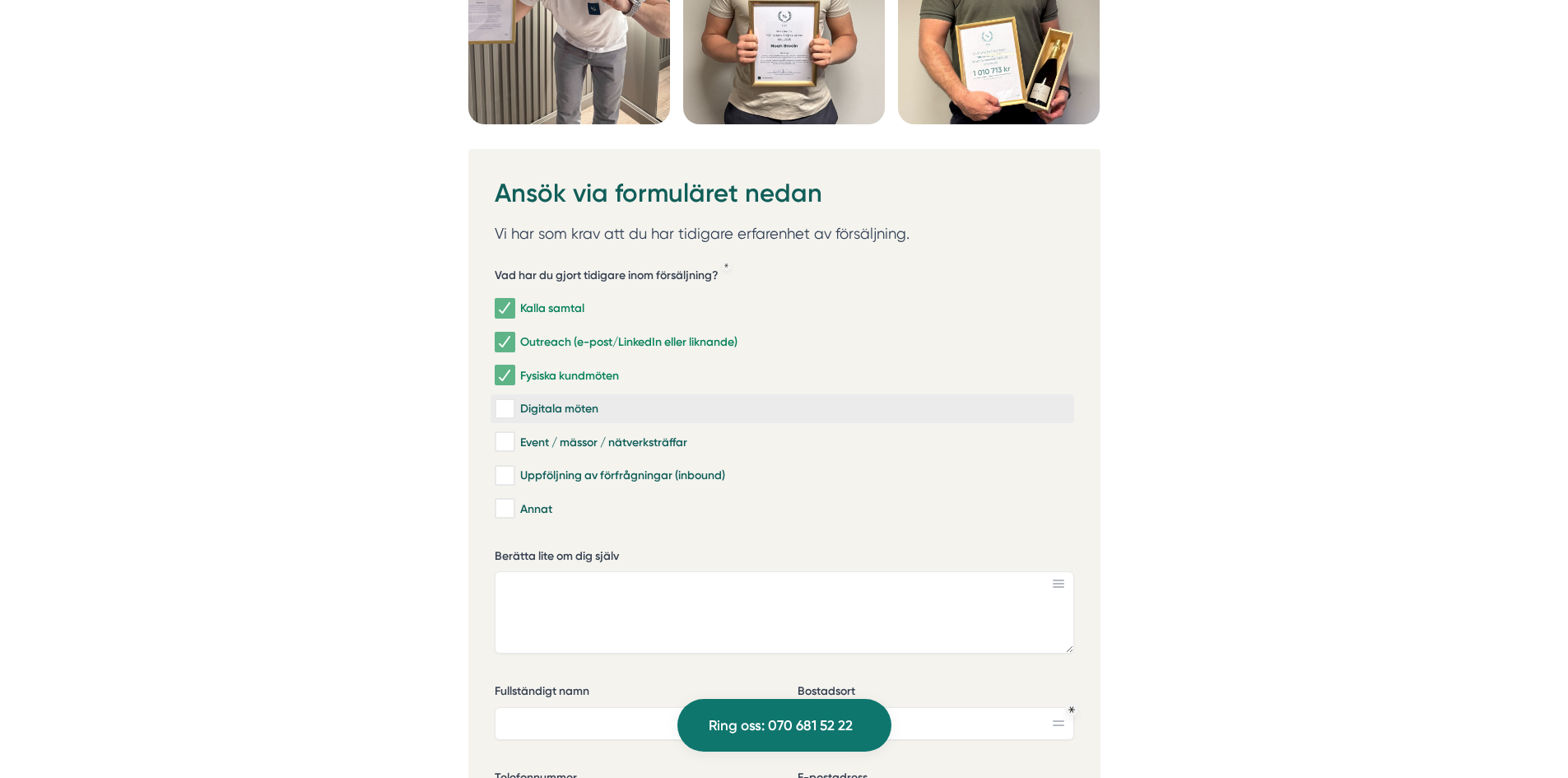
click at [513, 401] on input "Digitala möten" at bounding box center [504, 409] width 19 height 16
checkbox input "true"
click at [504, 433] on input "Event / mässor / nätverksträffar" at bounding box center [504, 441] width 19 height 16
checkbox input "true"
click at [508, 468] on input "Uppföljning av förfrågningar (inbound)" at bounding box center [504, 476] width 19 height 16
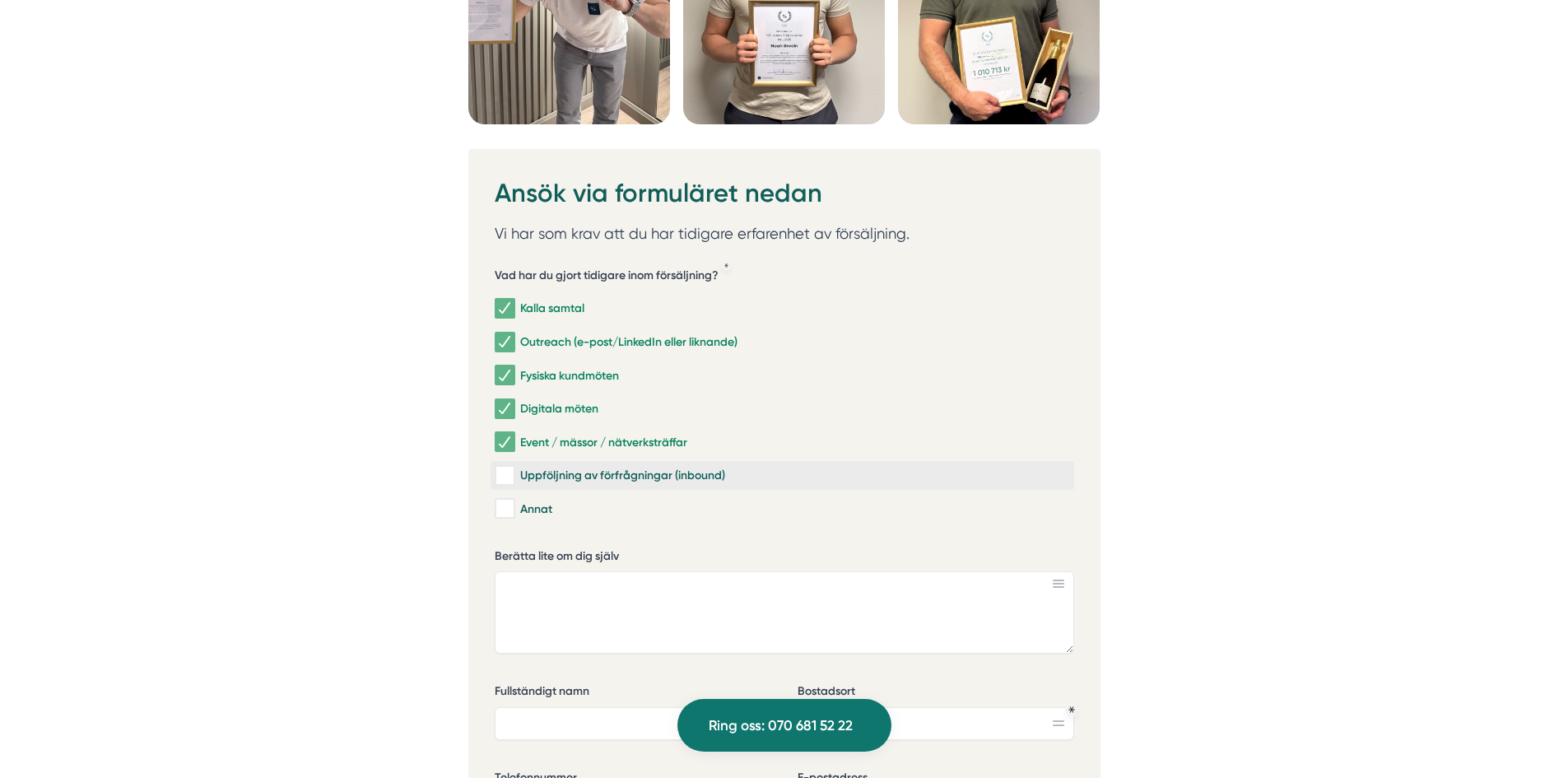
checkbox input "true"
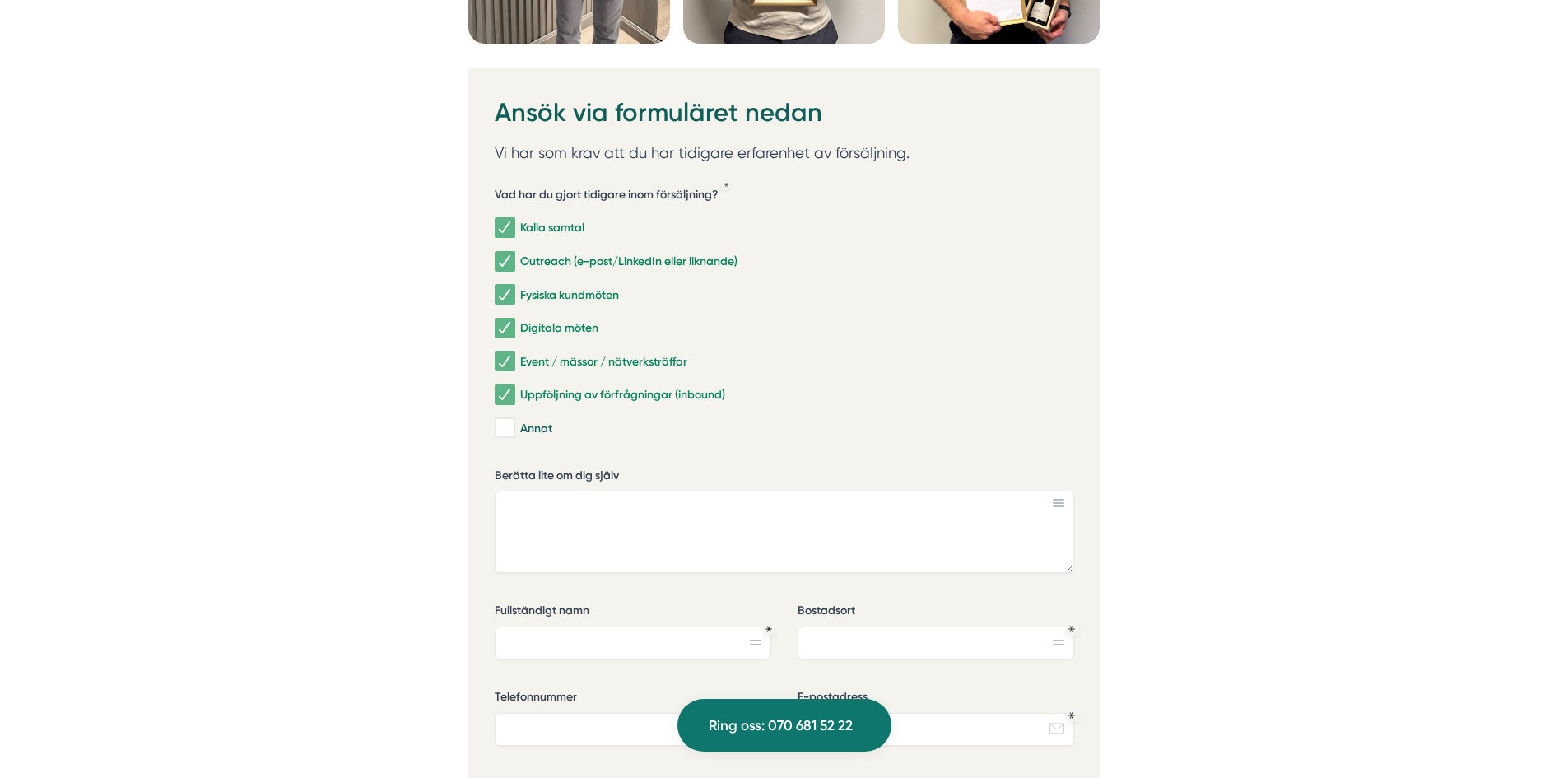
scroll to position [5052, 0]
click at [514, 418] on input "Annat" at bounding box center [504, 426] width 19 height 16
checkbox input "true"
